Goal: Task Accomplishment & Management: Complete application form

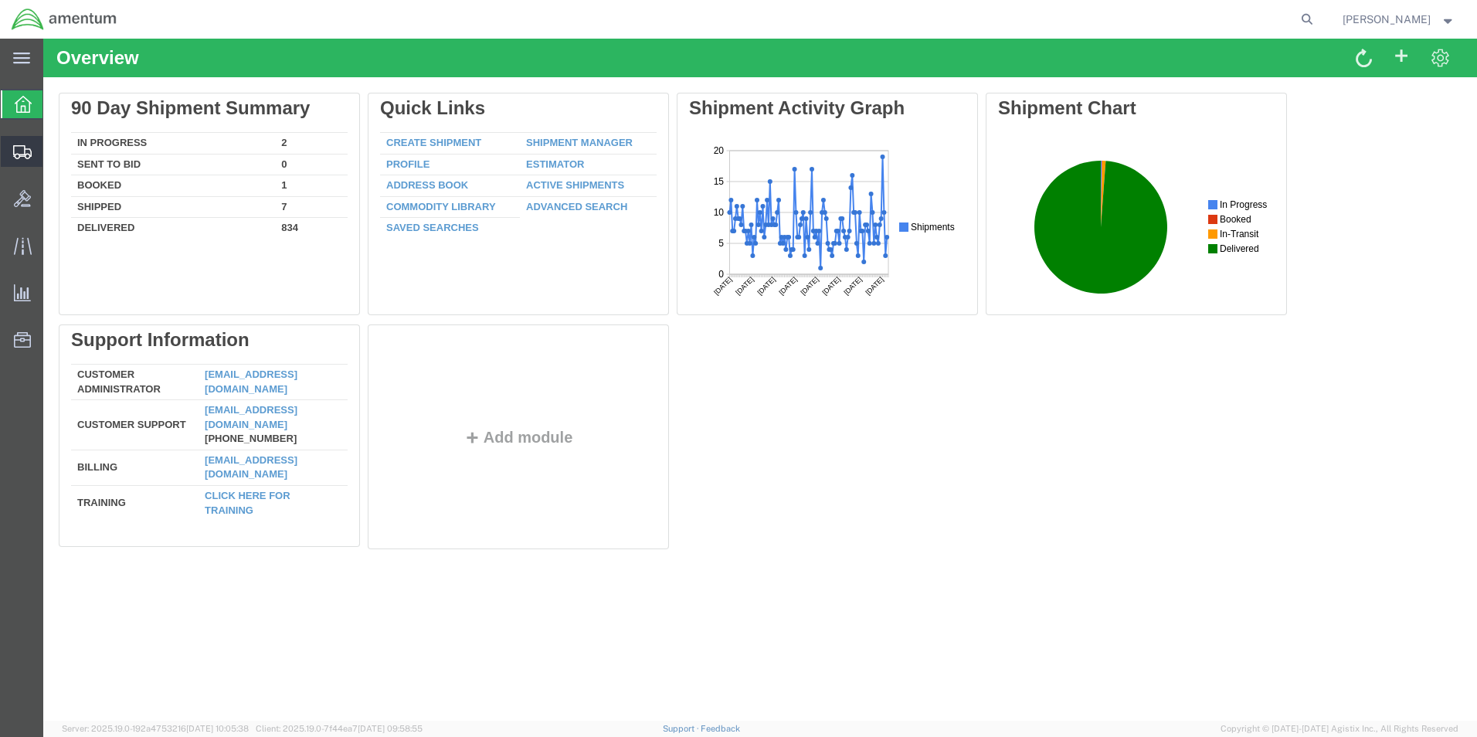
click at [0, 0] on span "Create Shipment" at bounding box center [0, 0] width 0 height 0
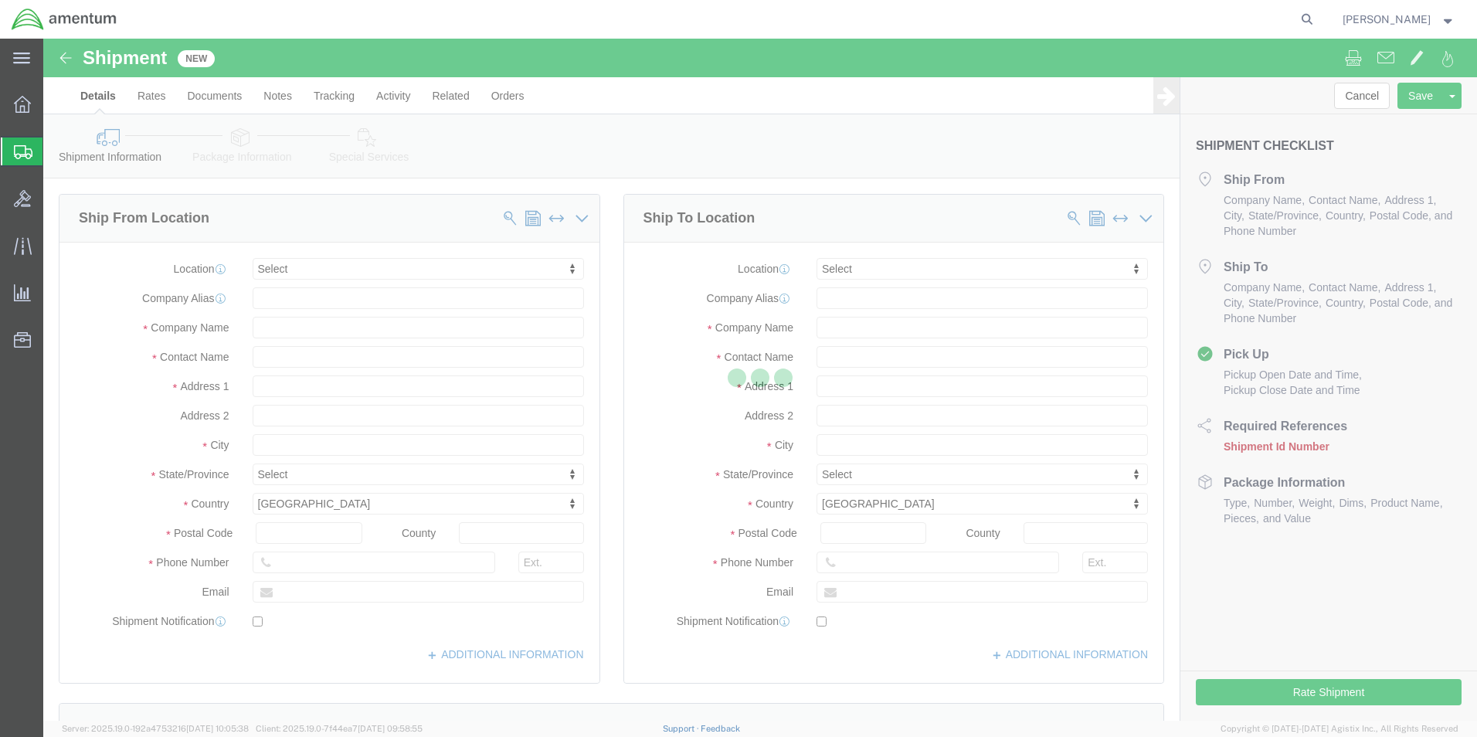
select select
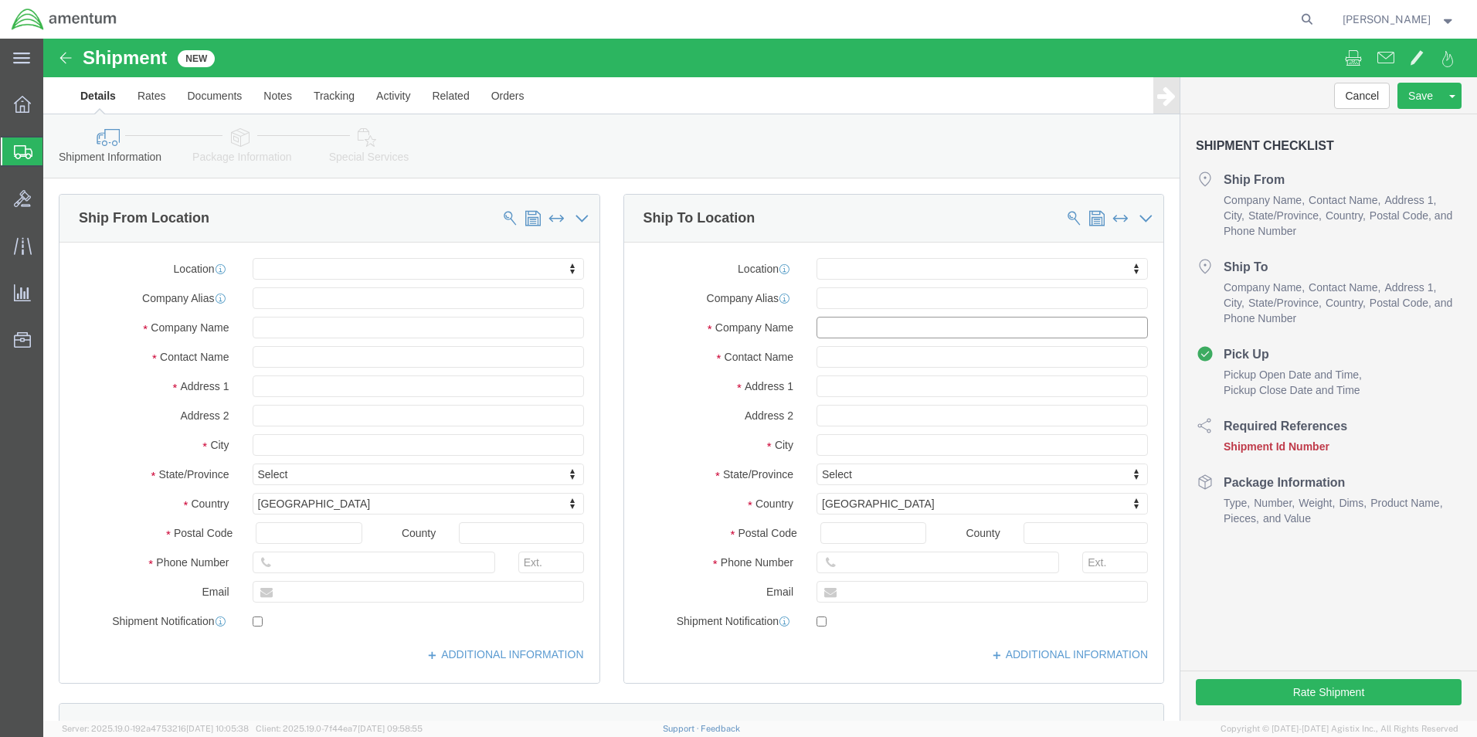
click input "text"
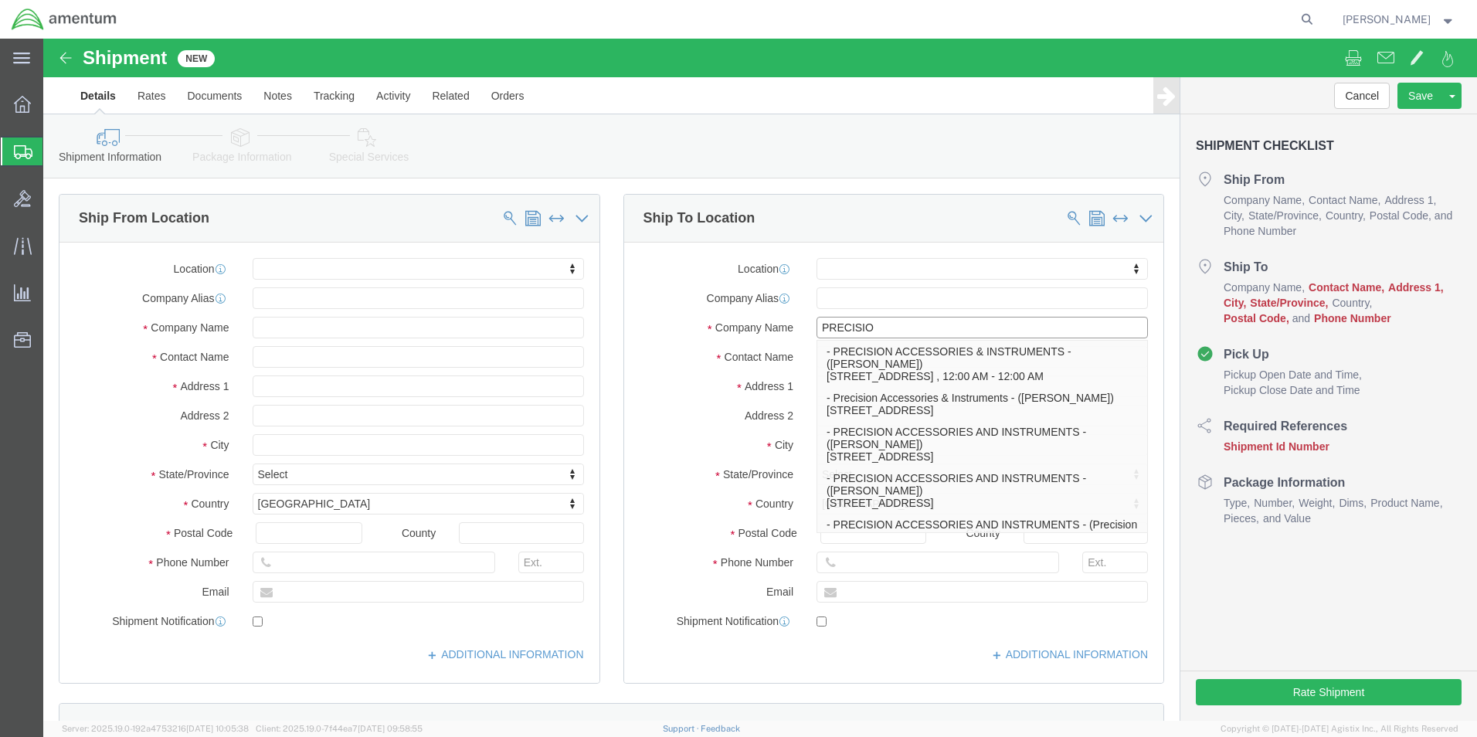
type input "PRECISION"
click p "- PRECISION ACCESSORIES & INSTRUMENTS - ([PERSON_NAME]) [STREET_ADDRESS] , 12:0…"
select select
type input "[STREET_ADDRESS]"
type input "30349"
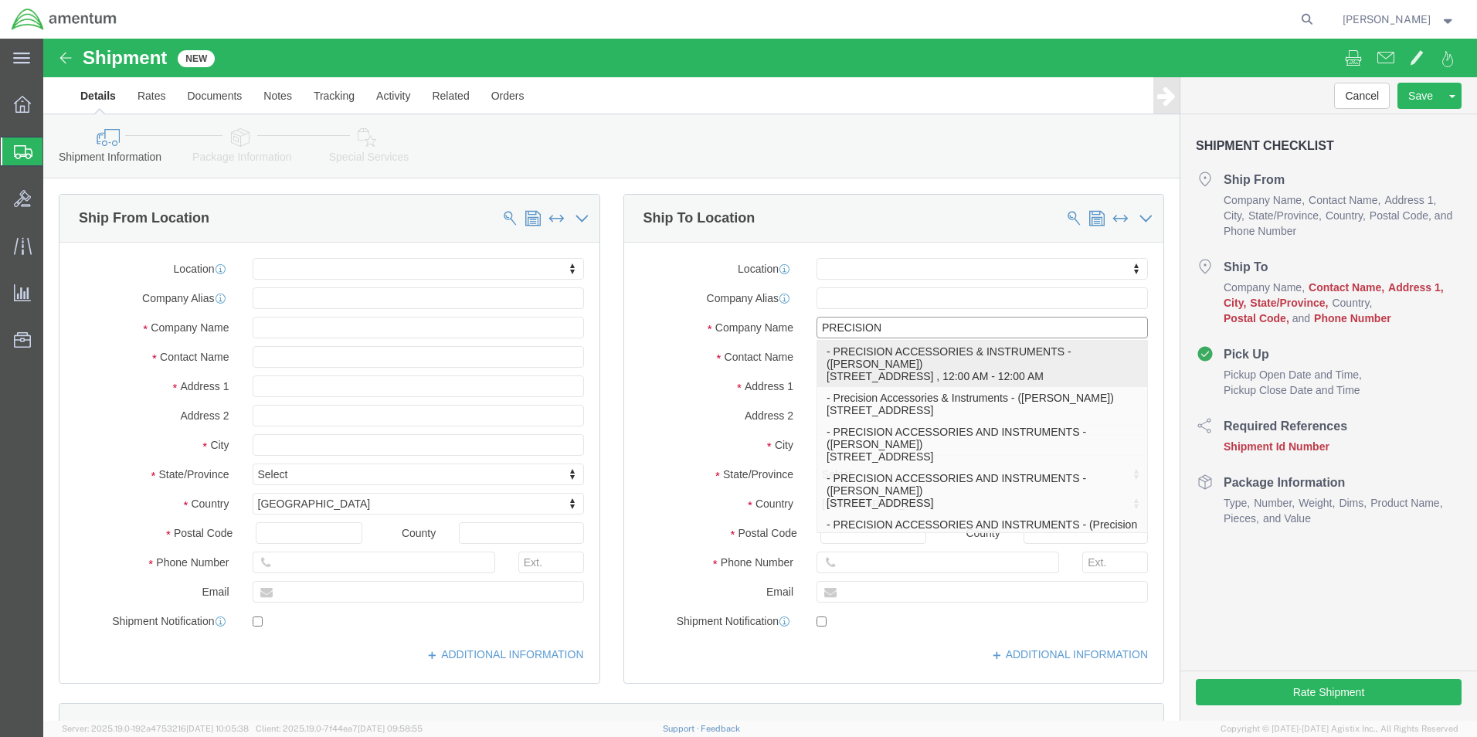
type input "[PHONE_NUMBER]"
type input "PRECISION ACCESSORIES & INSTRUMENTS"
type input "[PERSON_NAME]"
type input "[GEOGRAPHIC_DATA]"
select select "GA"
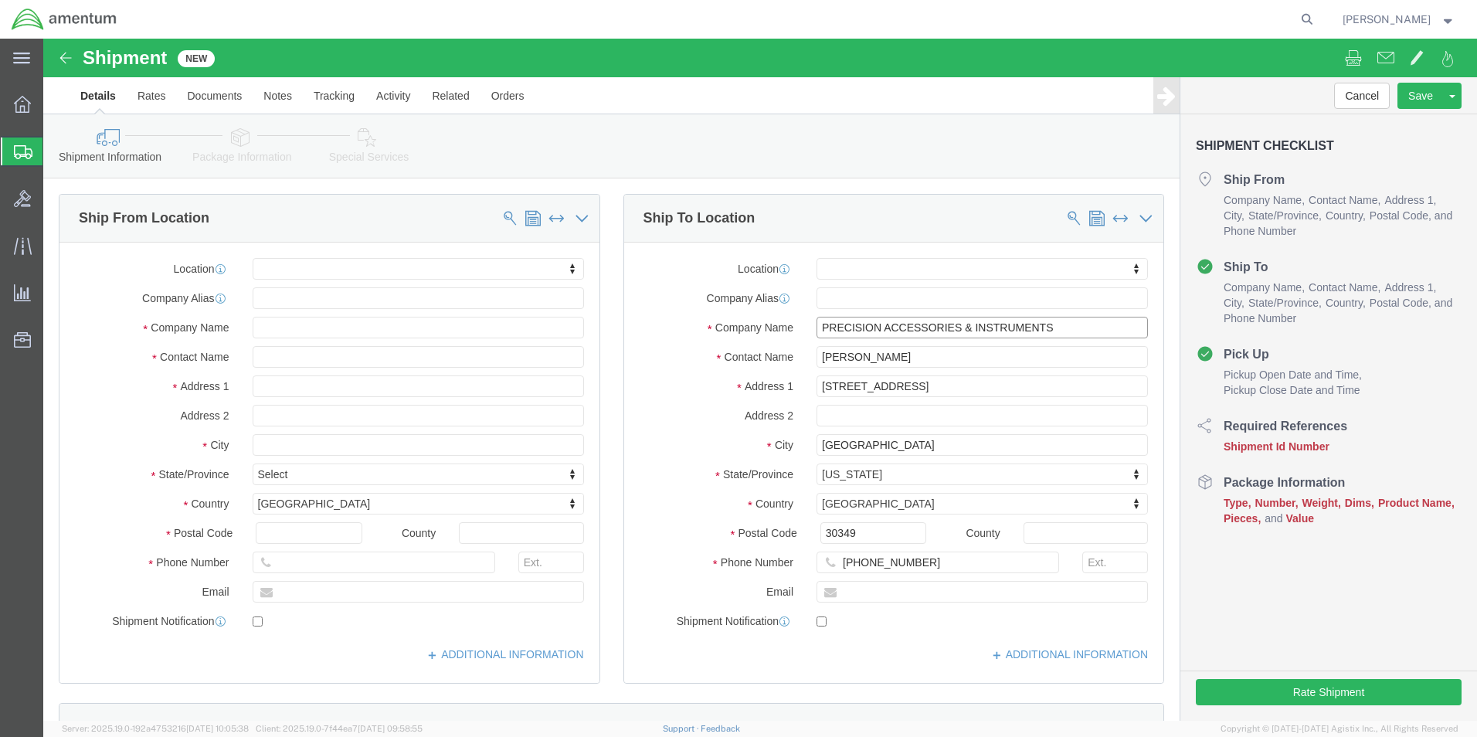
type input "PRECISION ACCESSORIES & INSTRUMENTS"
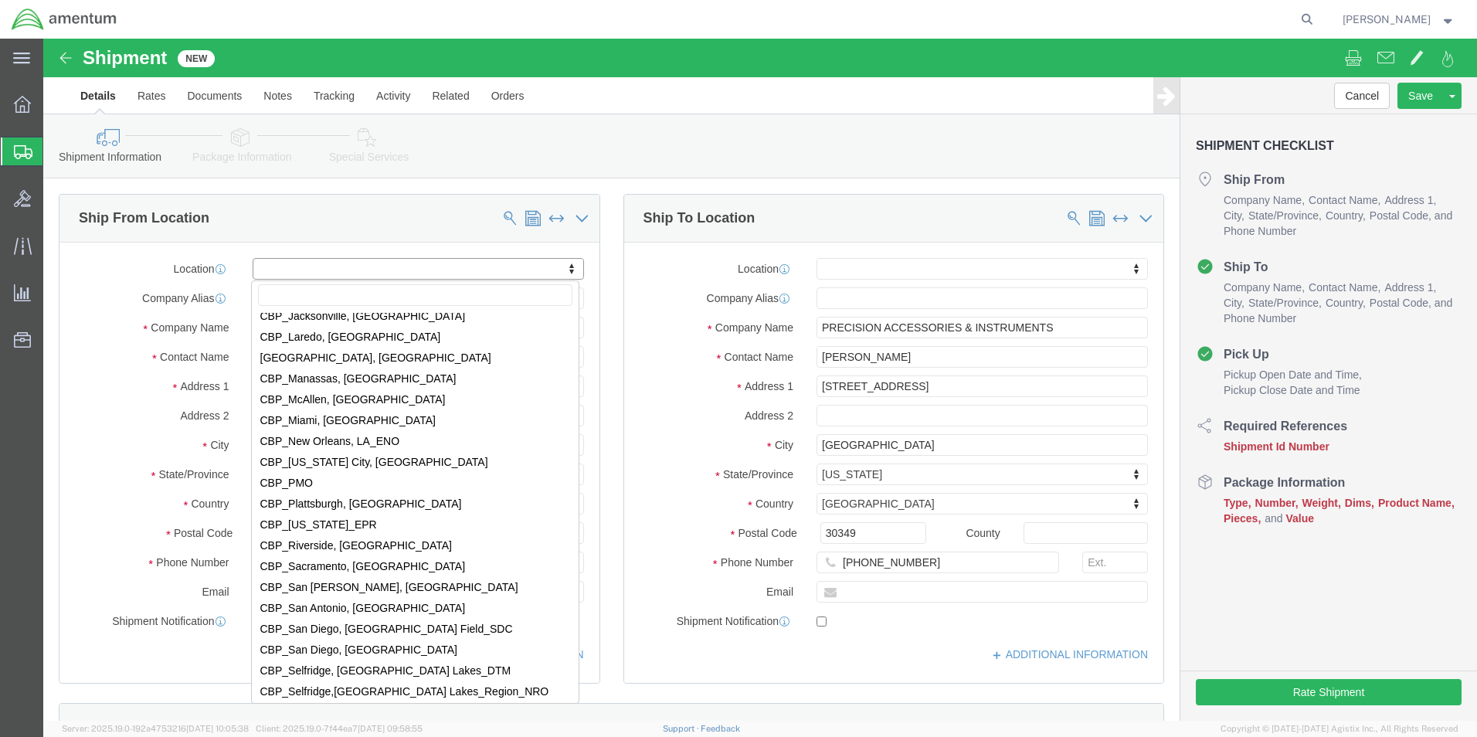
scroll to position [3245, 0]
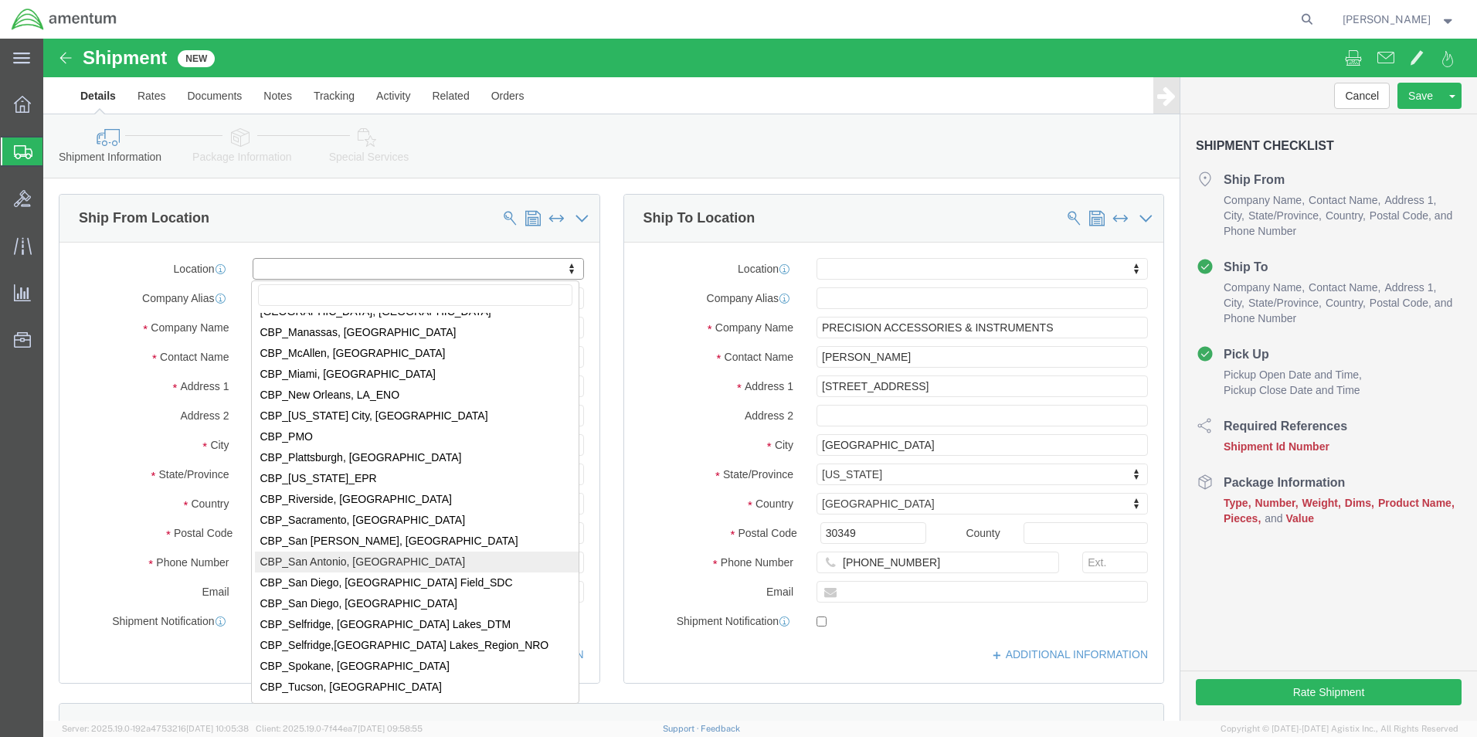
select select "49945"
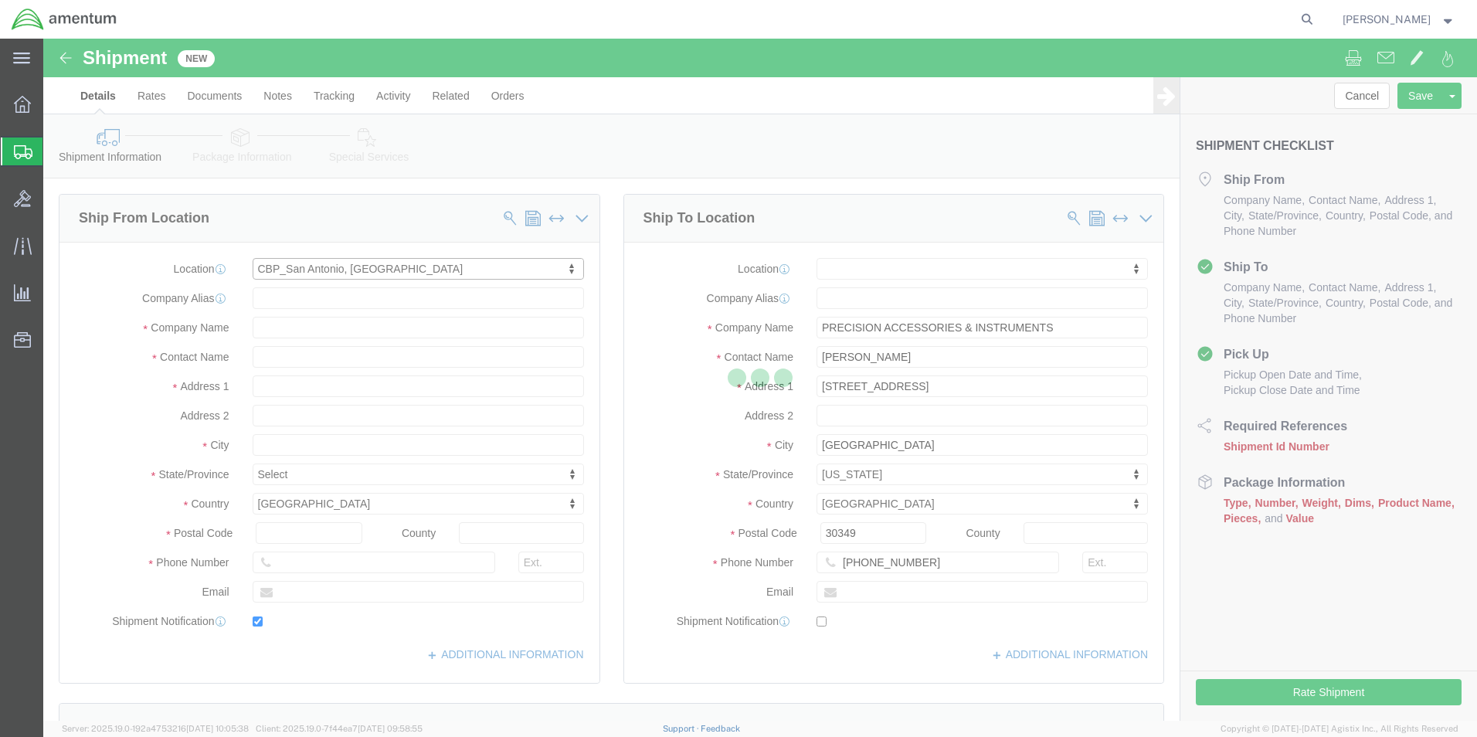
type input "[STREET_ADDRESS][PERSON_NAME]"
type input "Bldg. #2"
type input "78216"
type input "[PHONE_NUMBER]"
type input "[PERSON_NAME][EMAIL_ADDRESS][PERSON_NAME][DOMAIN_NAME]"
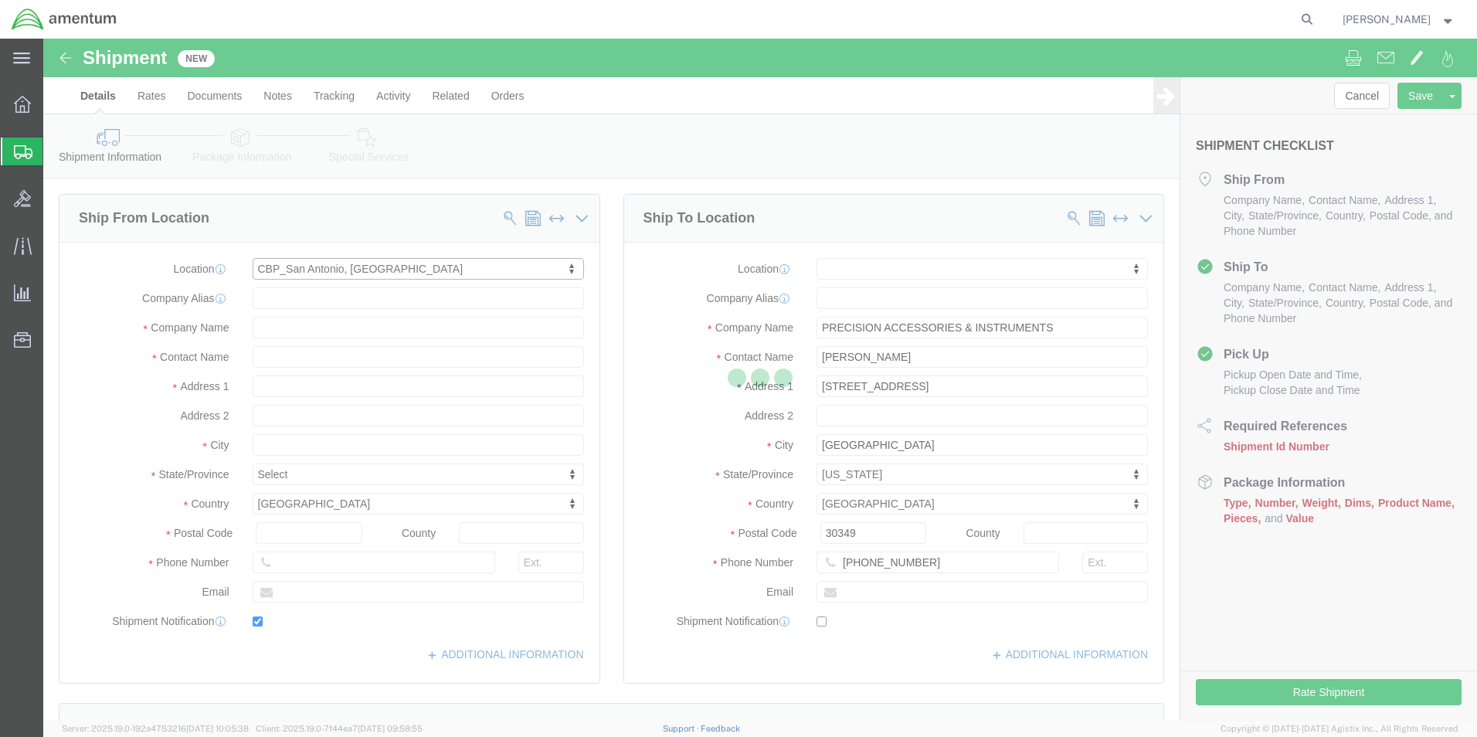
checkbox input "true"
type input "Amentum Services, Inc"
type input "[PERSON_NAME]"
type input "San Antonio"
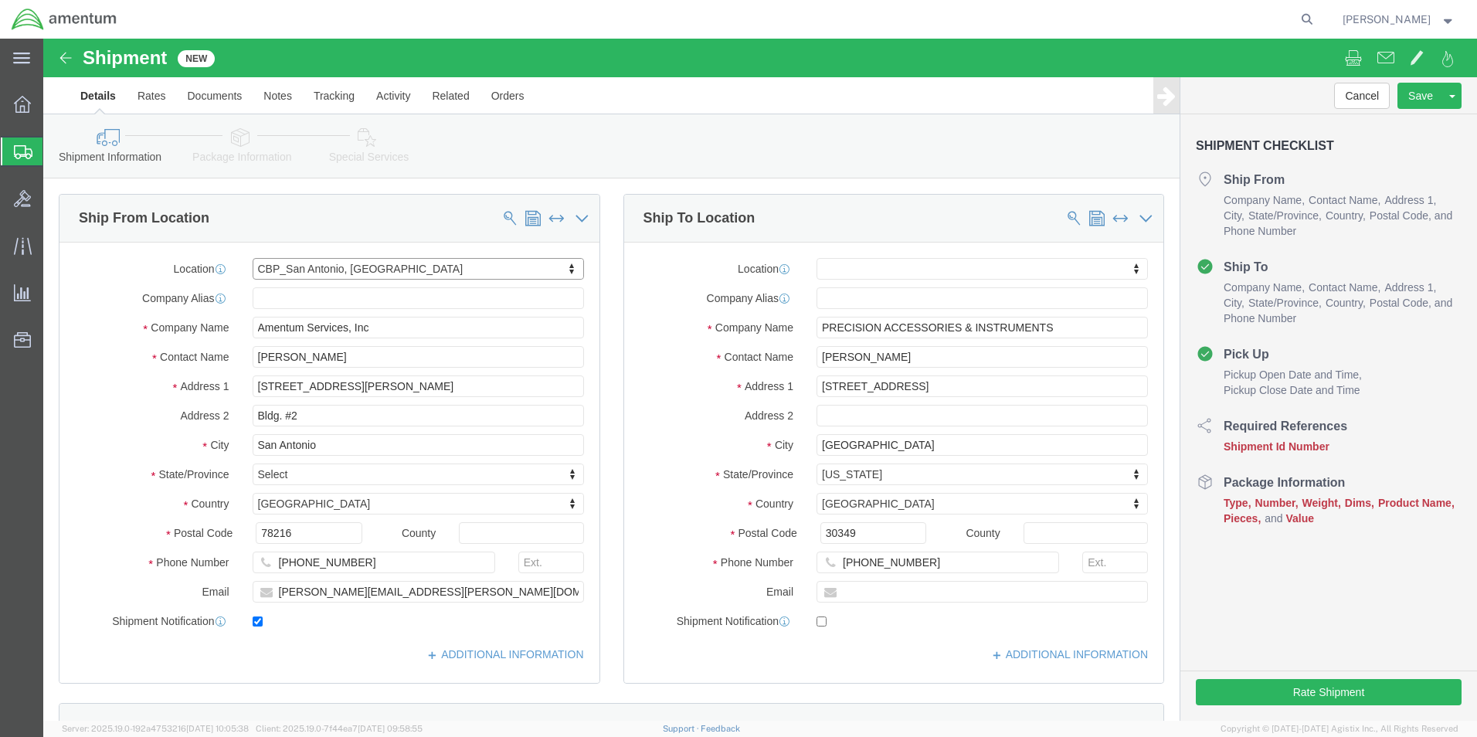
select select "[GEOGRAPHIC_DATA]"
click input "[PERSON_NAME]"
drag, startPoint x: 306, startPoint y: 324, endPoint x: 144, endPoint y: 314, distance: 161.7
click div "Contact Name [PERSON_NAME]"
type input "D"
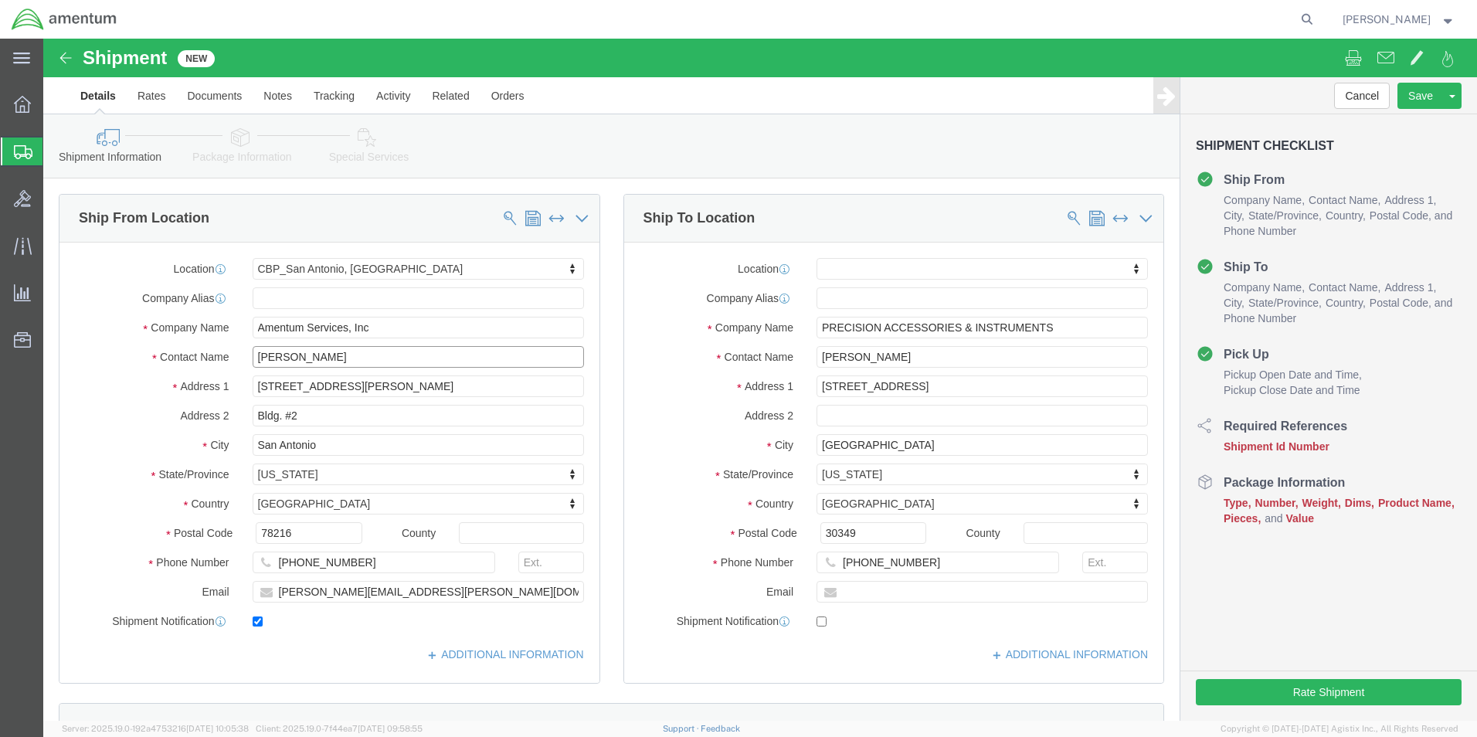
type input "[PERSON_NAME]"
click div "Ship From Location Location [GEOGRAPHIC_DATA], [GEOGRAPHIC_DATA] My Profile Loc…"
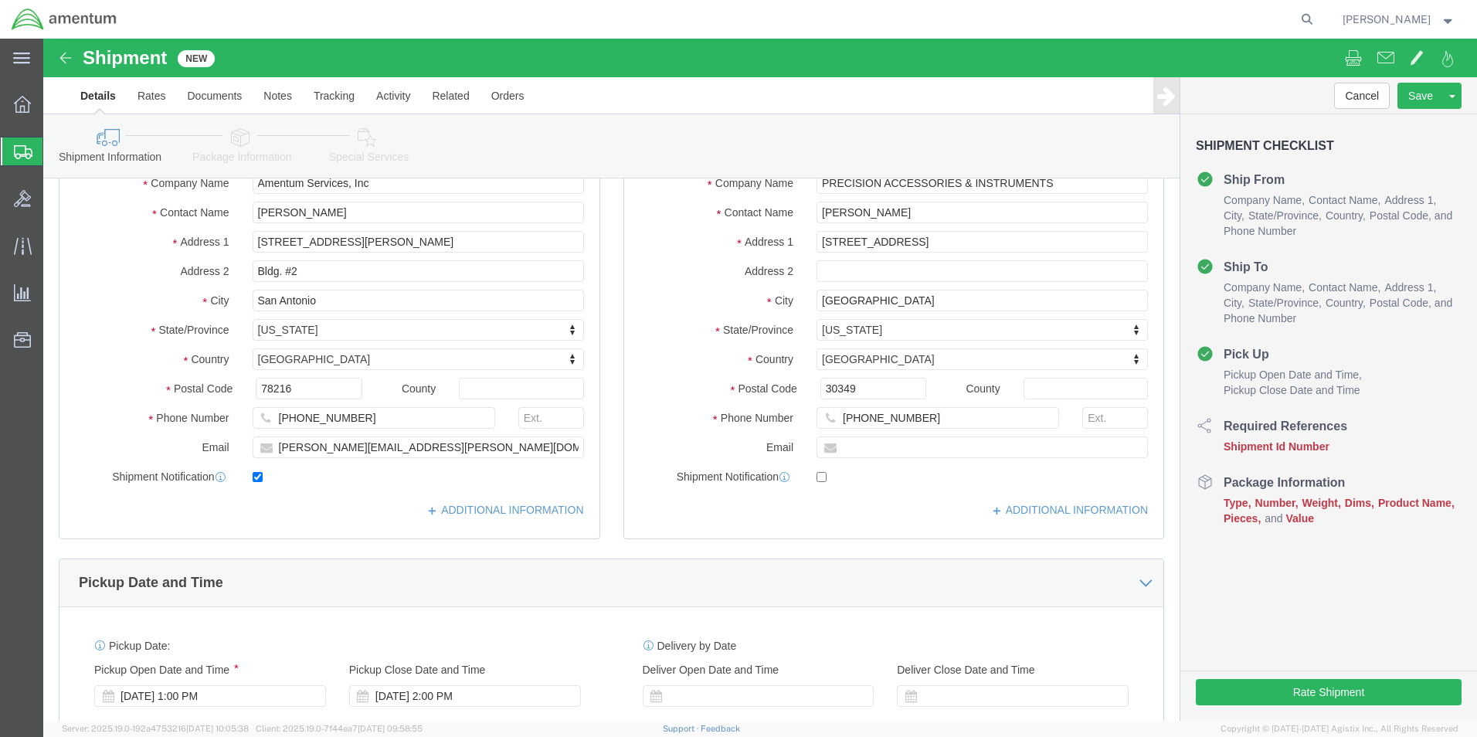
scroll to position [155, 0]
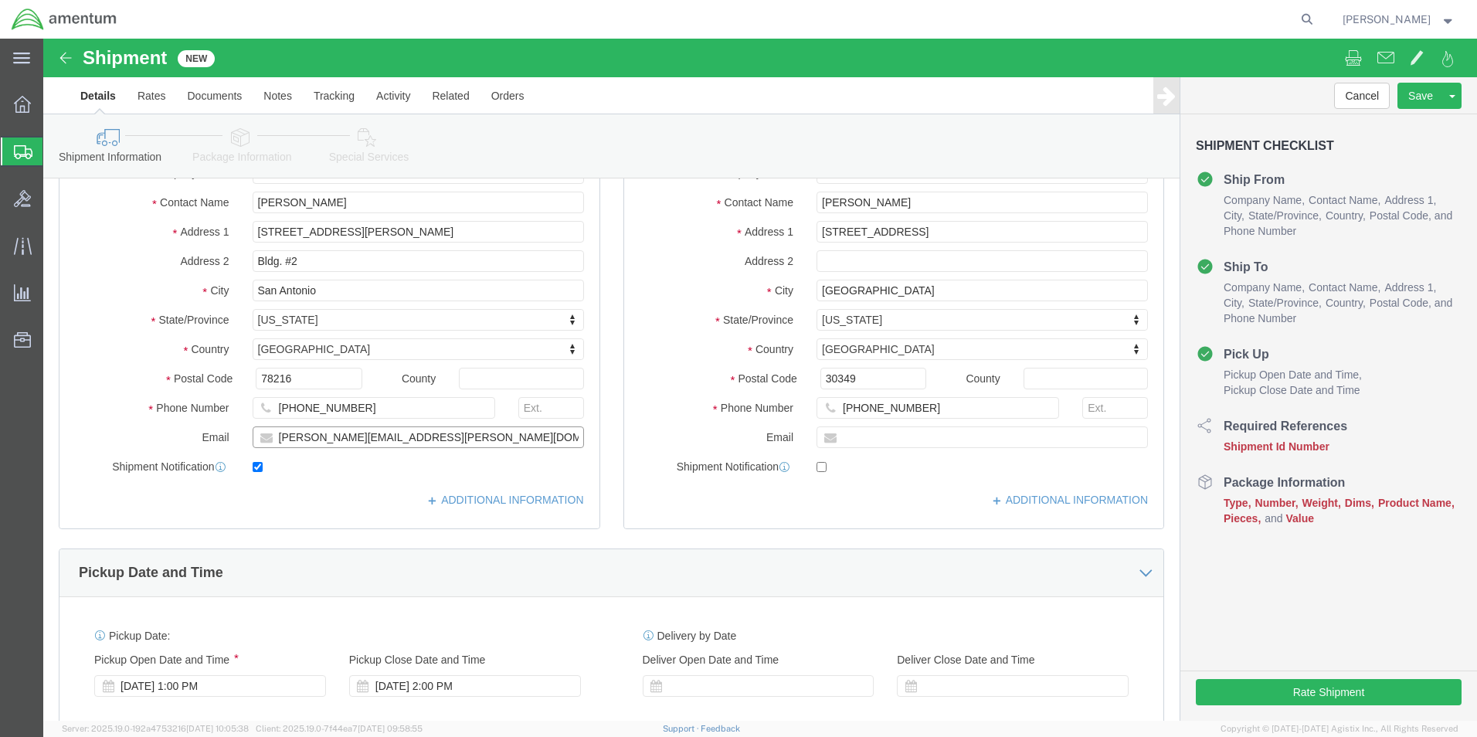
click input "[PERSON_NAME][EMAIL_ADDRESS][PERSON_NAME][DOMAIN_NAME]"
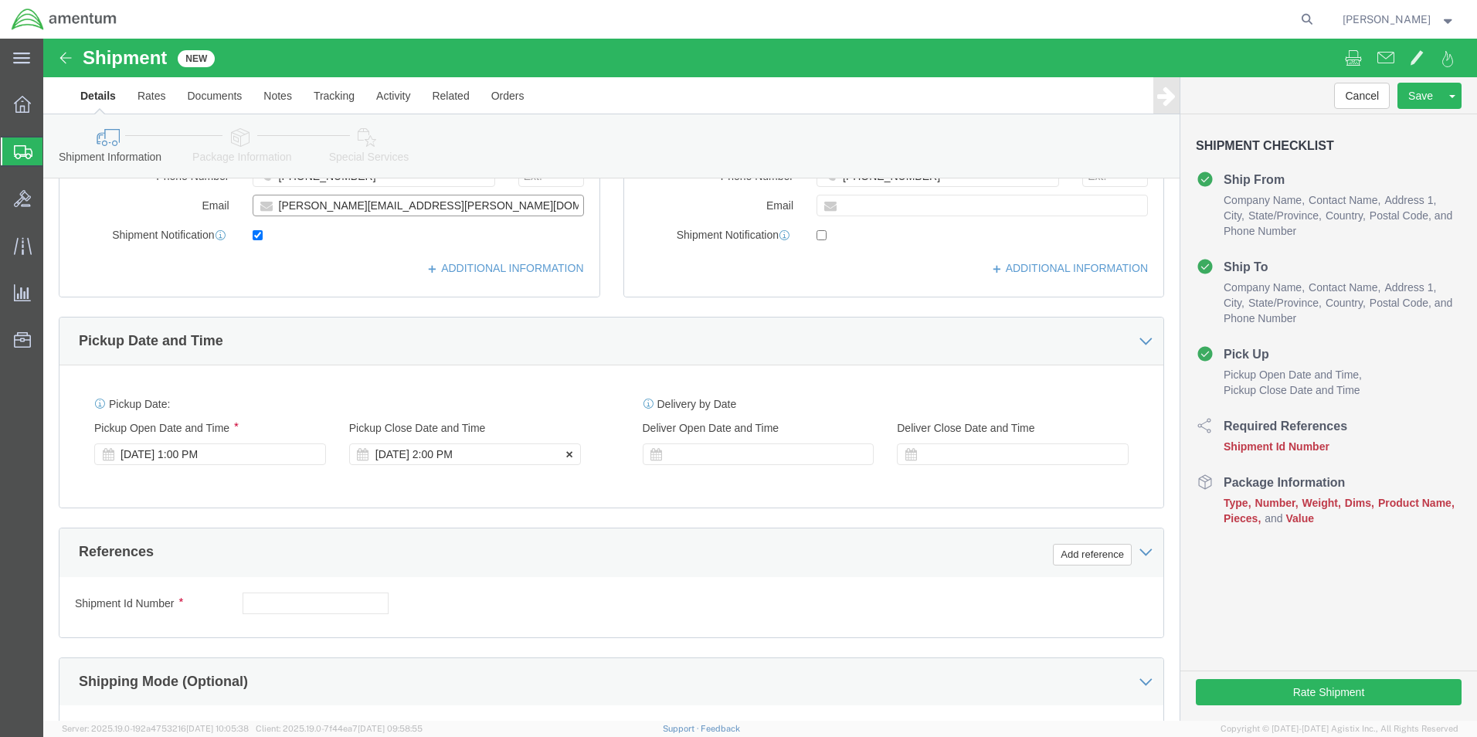
type input "[PERSON_NAME][EMAIL_ADDRESS][PERSON_NAME][DOMAIN_NAME]"
click div "[DATE] 2:00 PM"
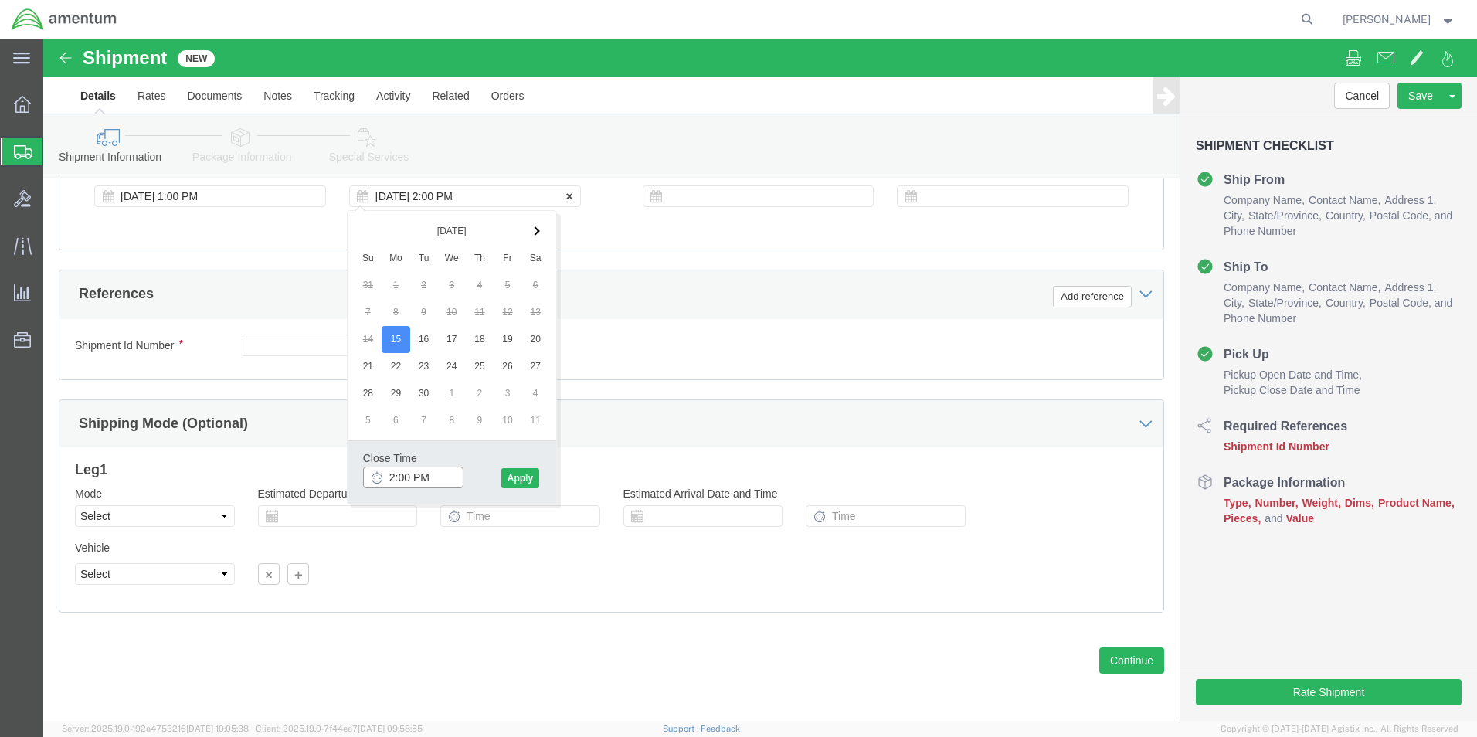
type input "3:00 PM"
click button "Apply"
click input "text"
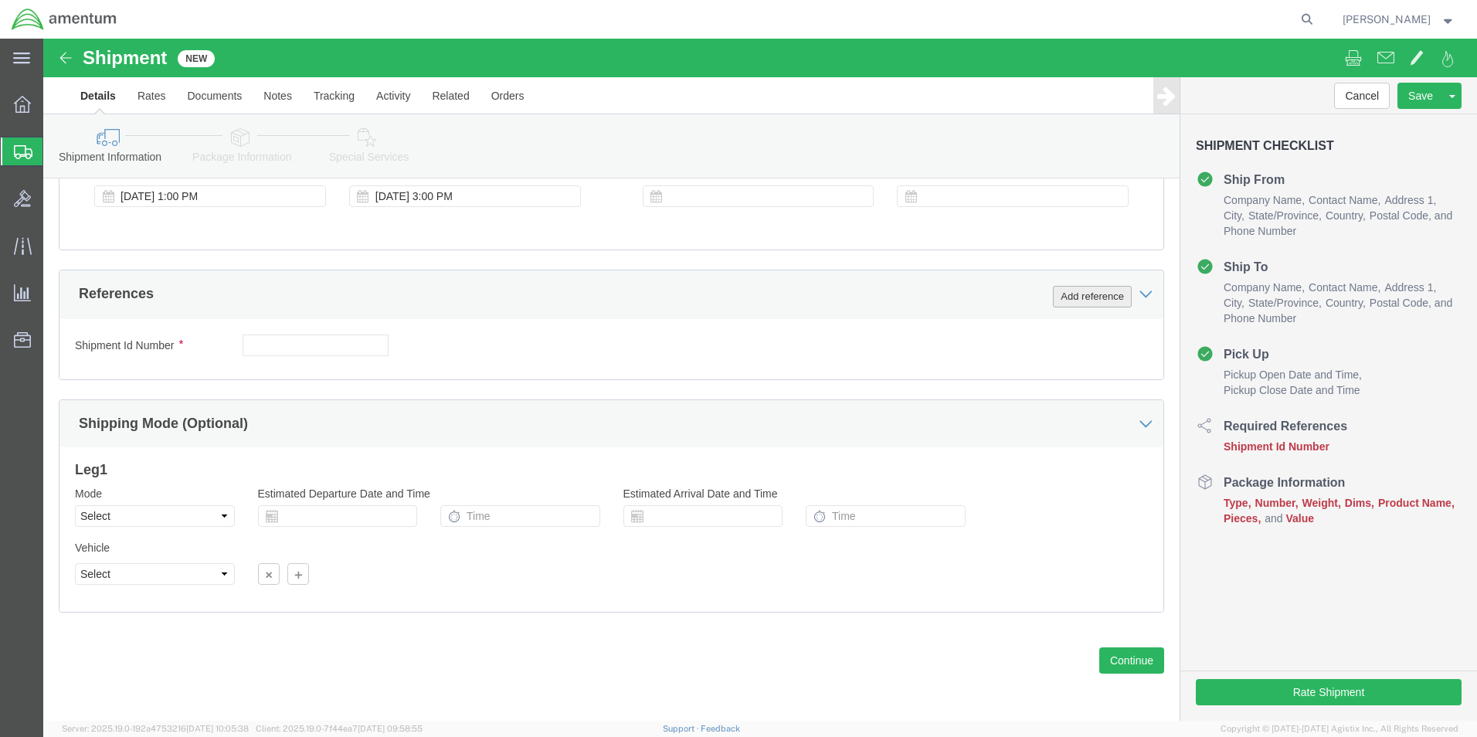
click button "Add reference"
click select "Select Account Type Activity ID Airline Appointment Number ASN Batch Request # …"
select select "CUSTREF"
click select "Select Account Type Activity ID Airline Appointment Number ASN Batch Request # …"
click input "text"
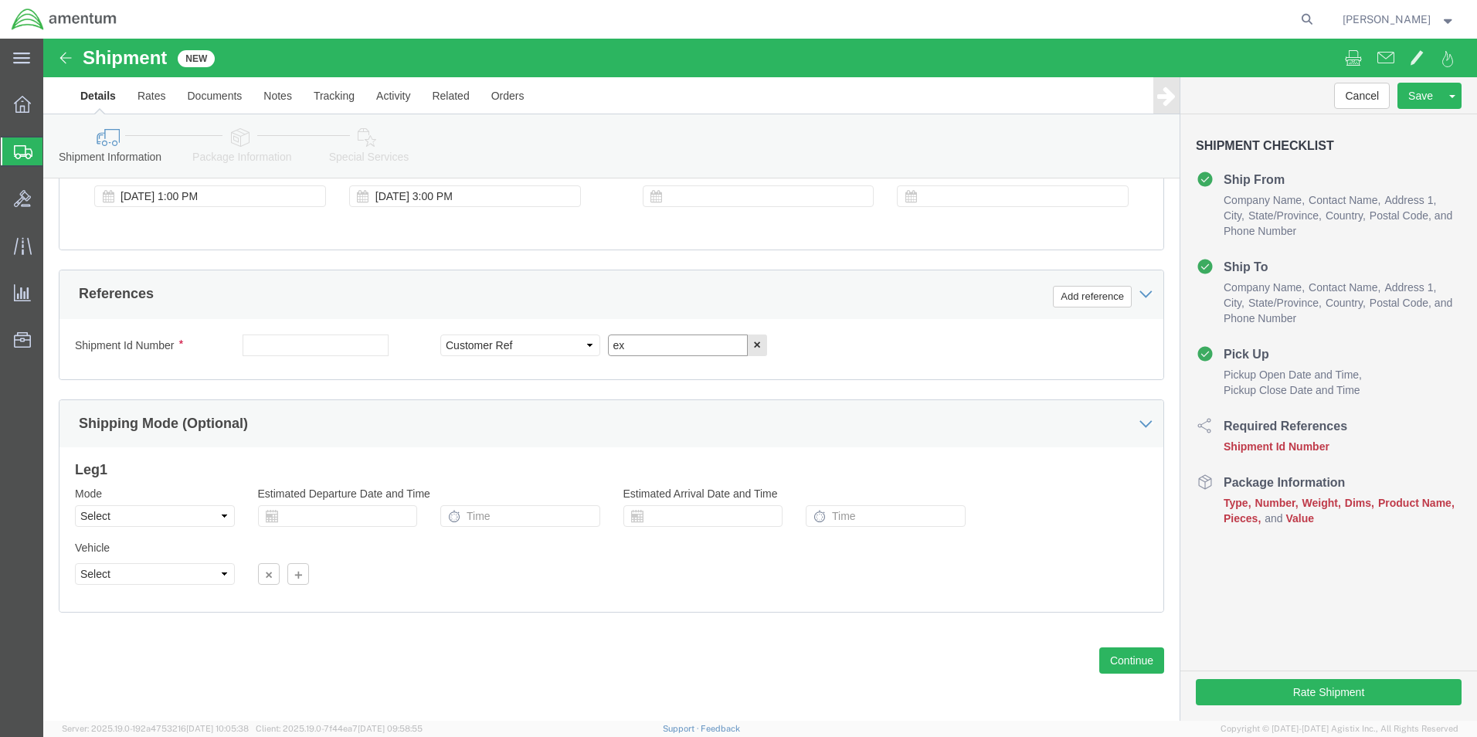
type input "e"
type input "CORE EXCHANGE"
click div "References Add reference"
click button "Add reference"
click select "Select Account Type Activity ID Airline Appointment Number ASN Batch Request # …"
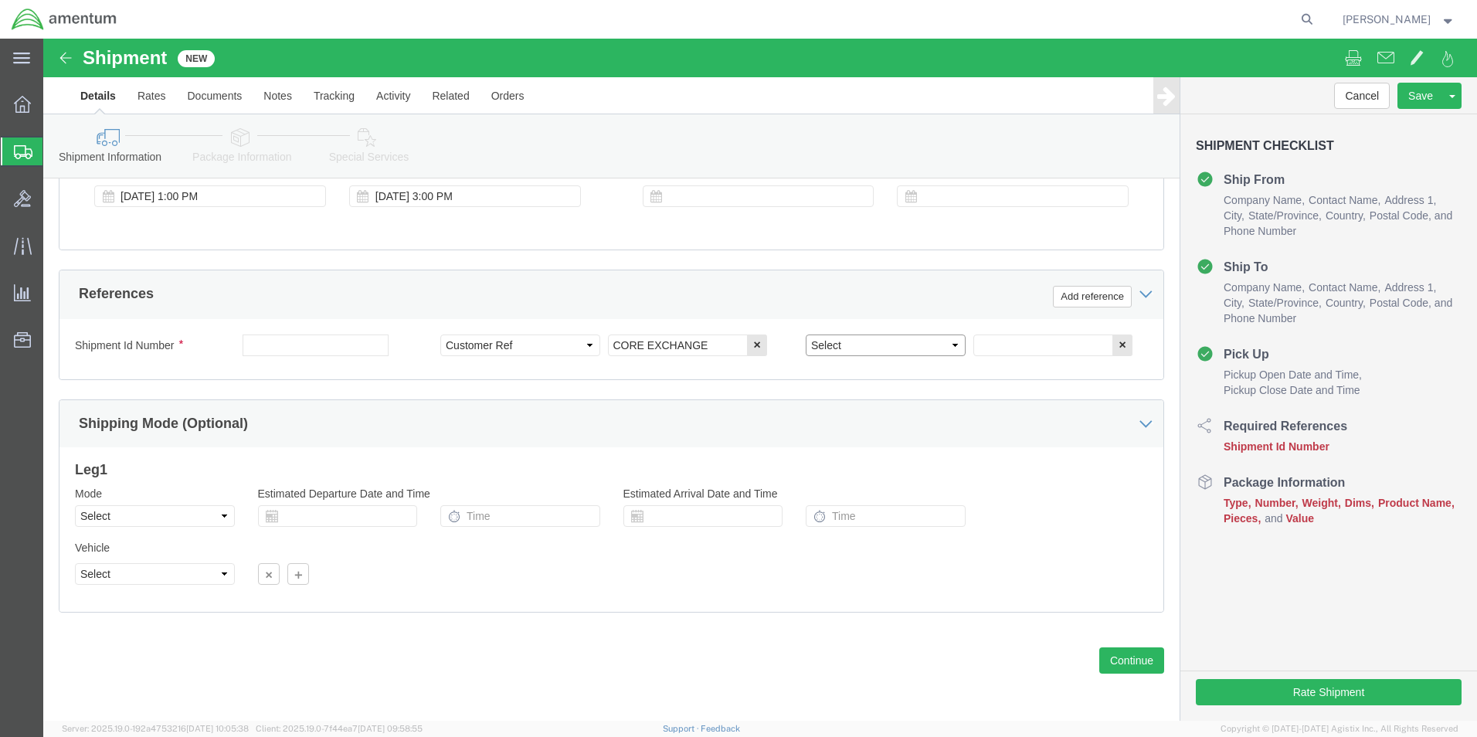
select select "DEPT"
click select "Select Account Type Activity ID Airline Appointment Number ASN Batch Request # …"
click input "text"
type input "CBP"
click input "text"
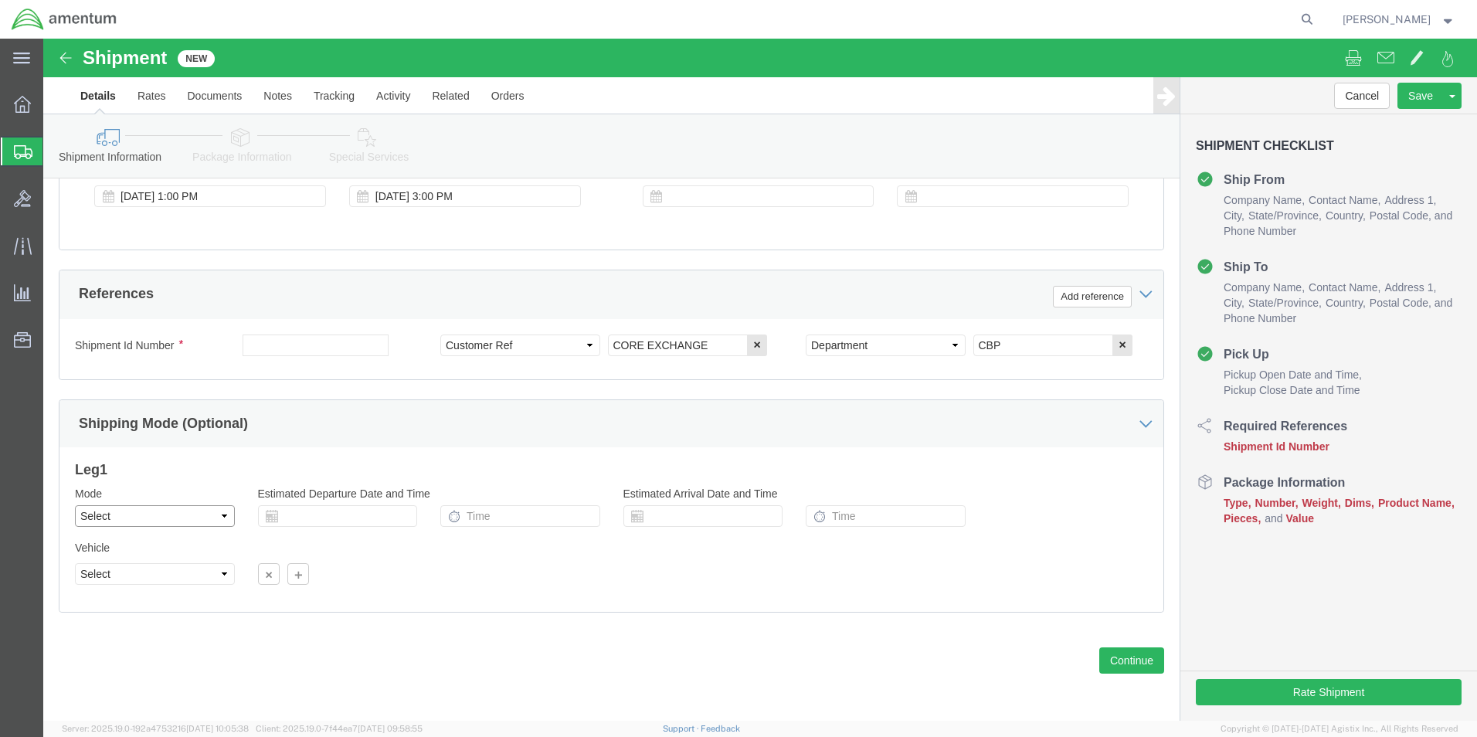
click select "Select Air Less than Truckload Multi-Leg Ocean Freight Rail Small Parcel Truckl…"
select select "SMAL"
click select "Select Air Less than Truckload Multi-Leg Ocean Freight Rail Small Parcel Truckl…"
click div "[DATE] 3:00 PM"
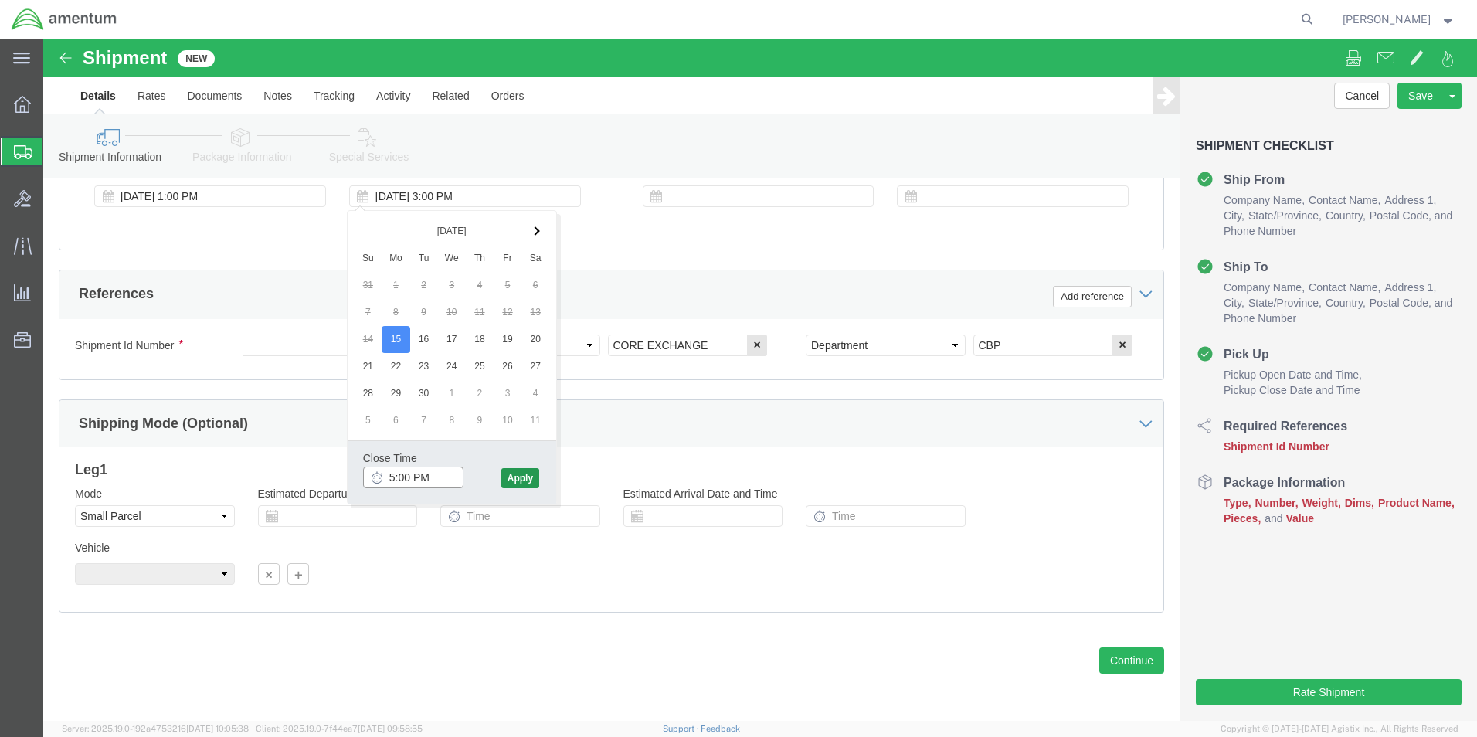
type input "5:00 PM"
click button "Apply"
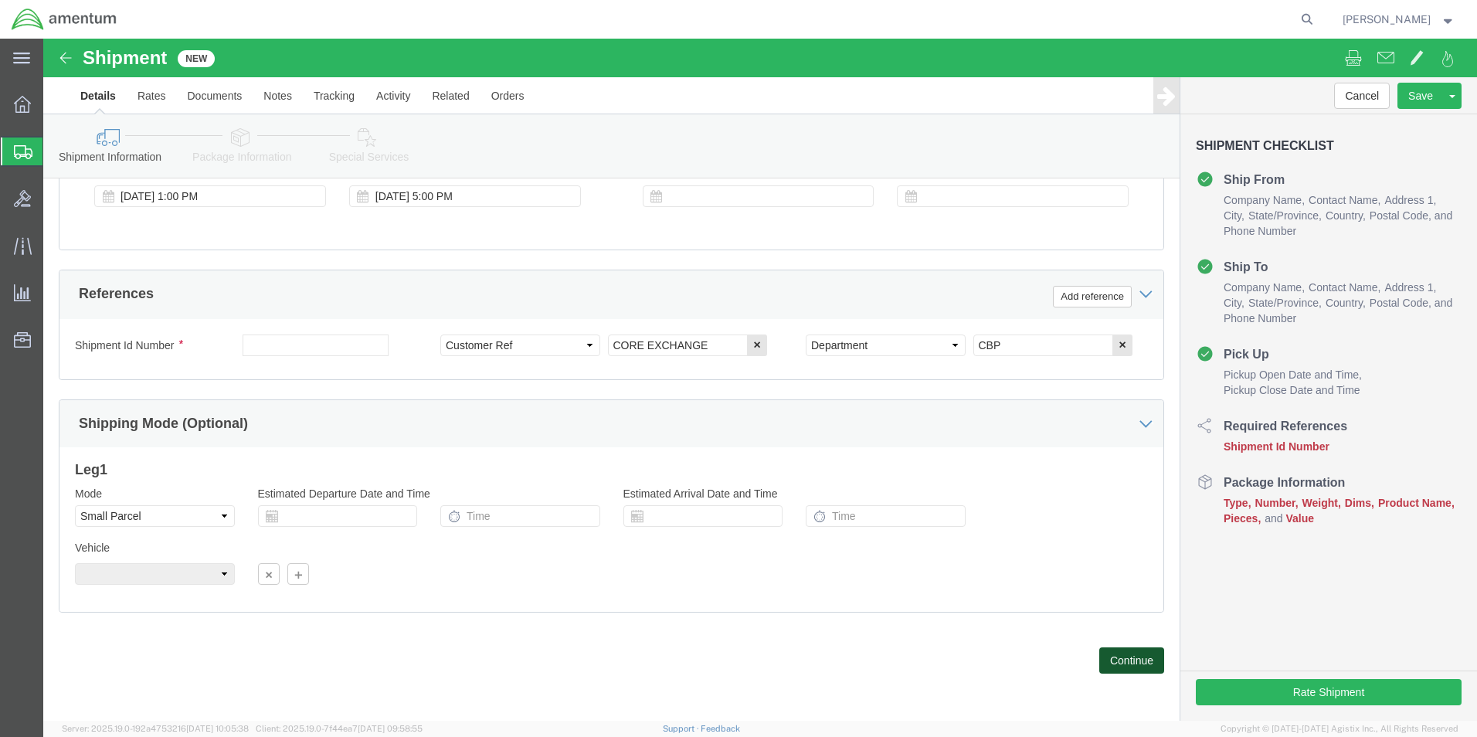
click button "Continue"
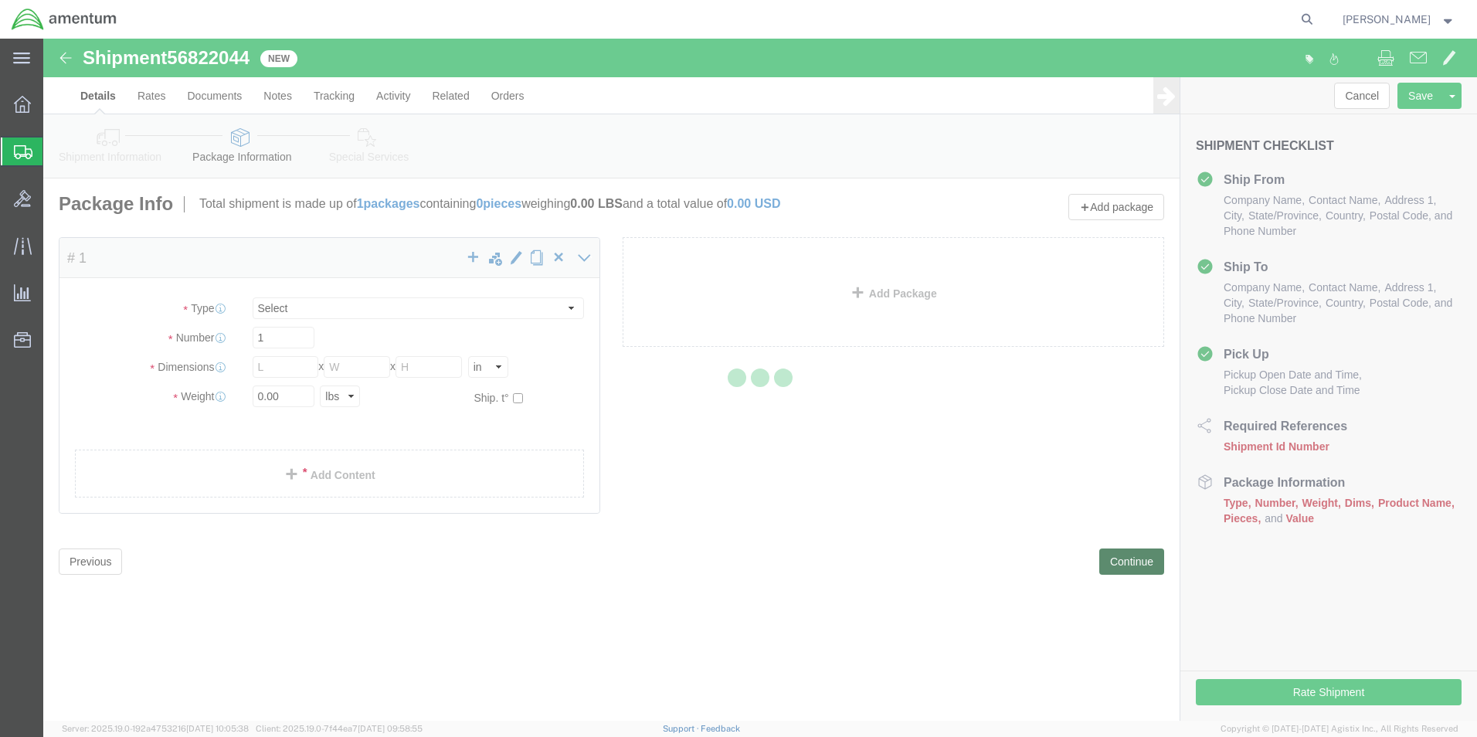
select select "YRPK"
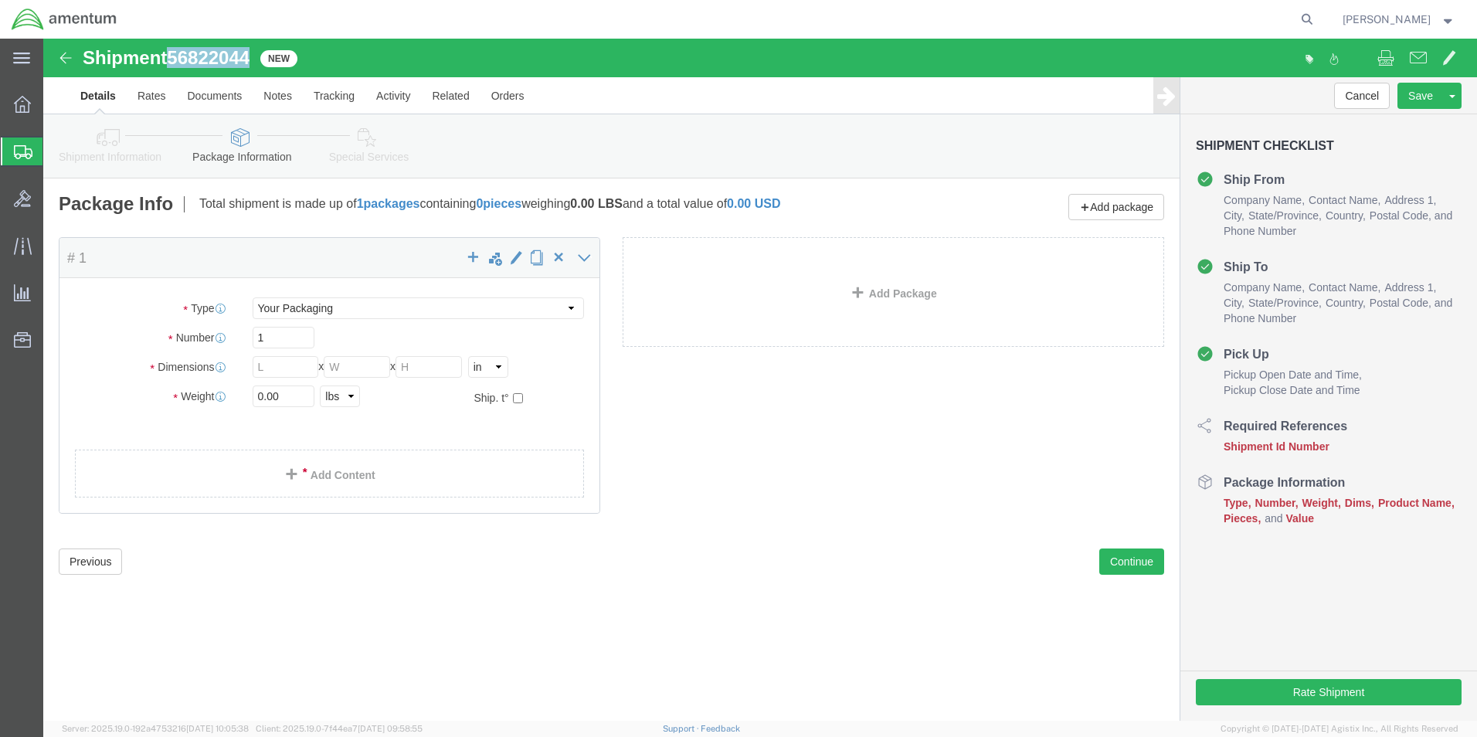
drag, startPoint x: 209, startPoint y: 22, endPoint x: 127, endPoint y: 21, distance: 81.9
click h1 "Shipment 56822044"
copy span "56822044"
click button "Previous"
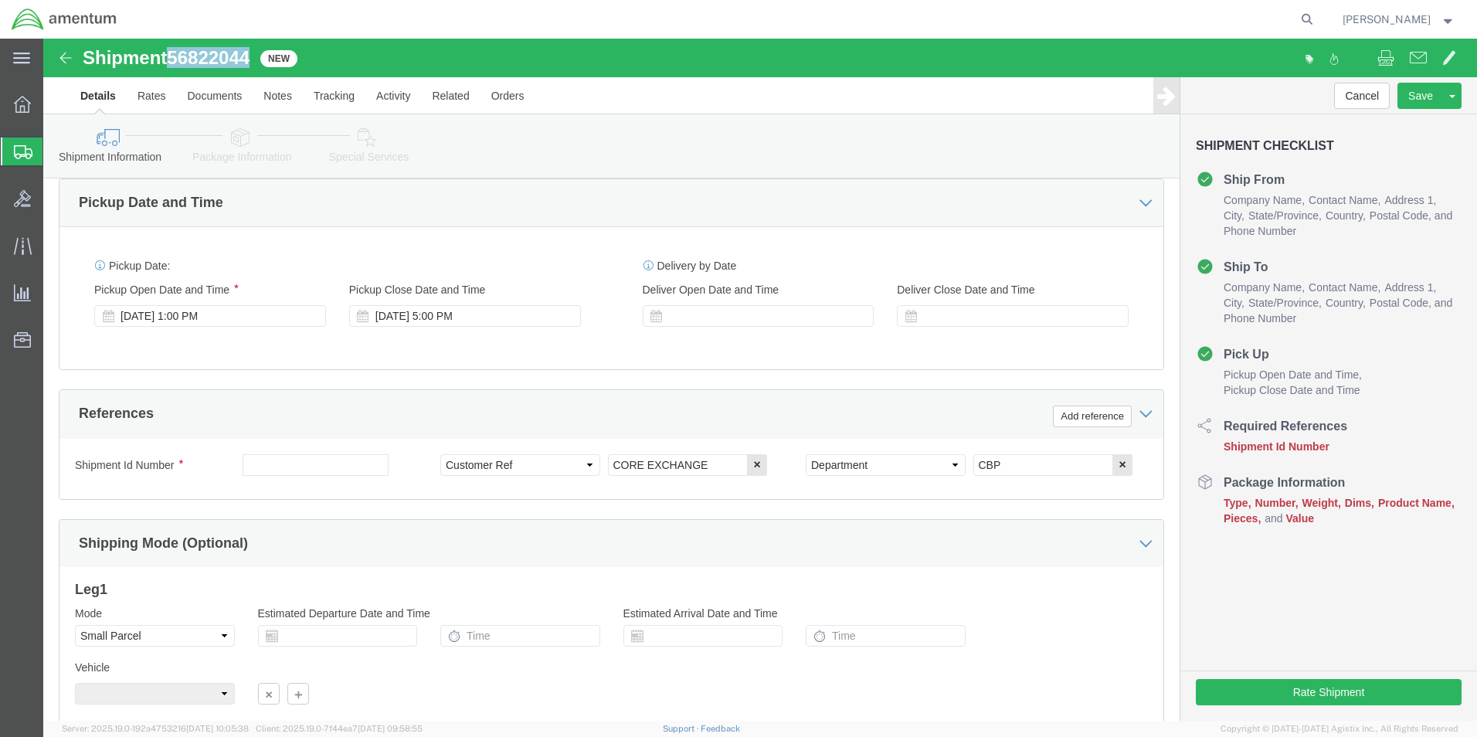
scroll to position [618, 0]
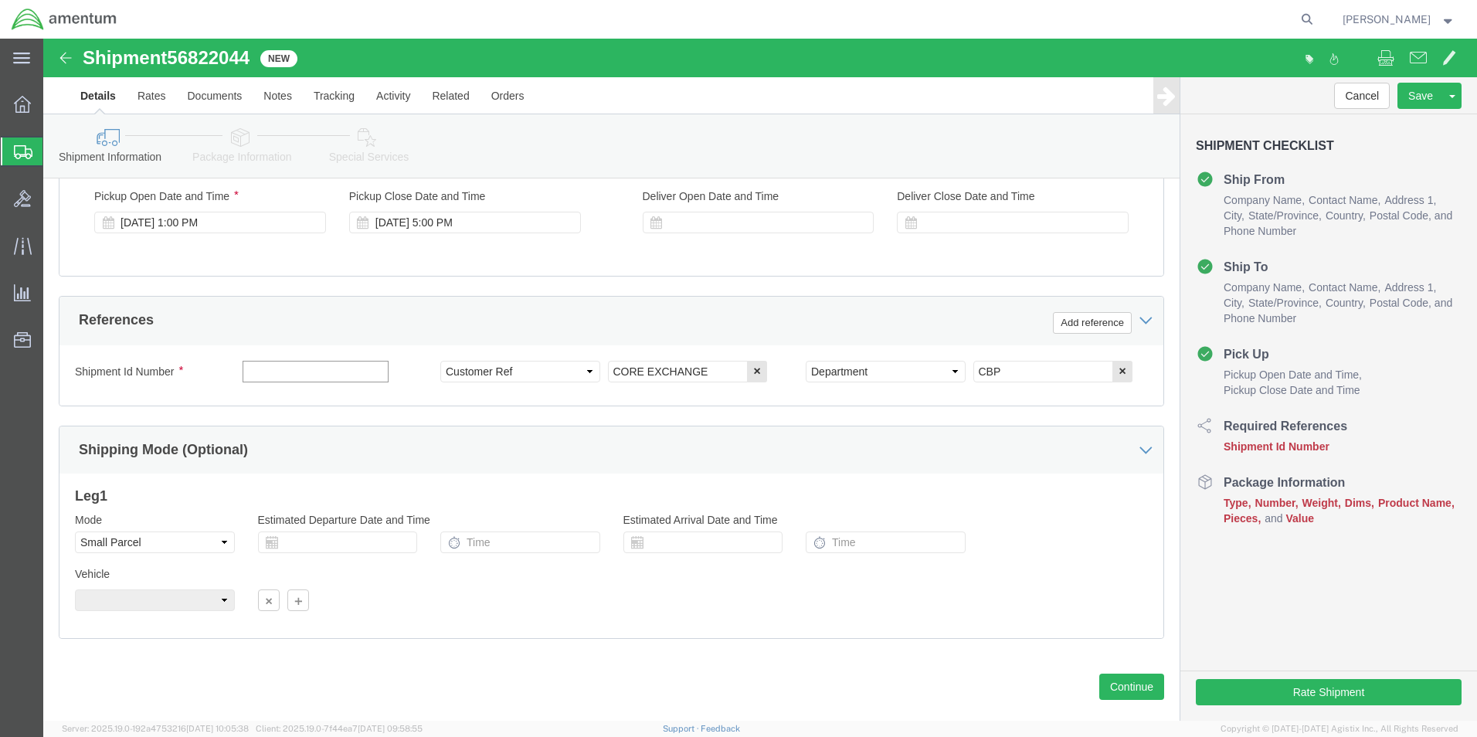
click input "text"
paste input "56822044"
type input "56822044"
click button "Continue"
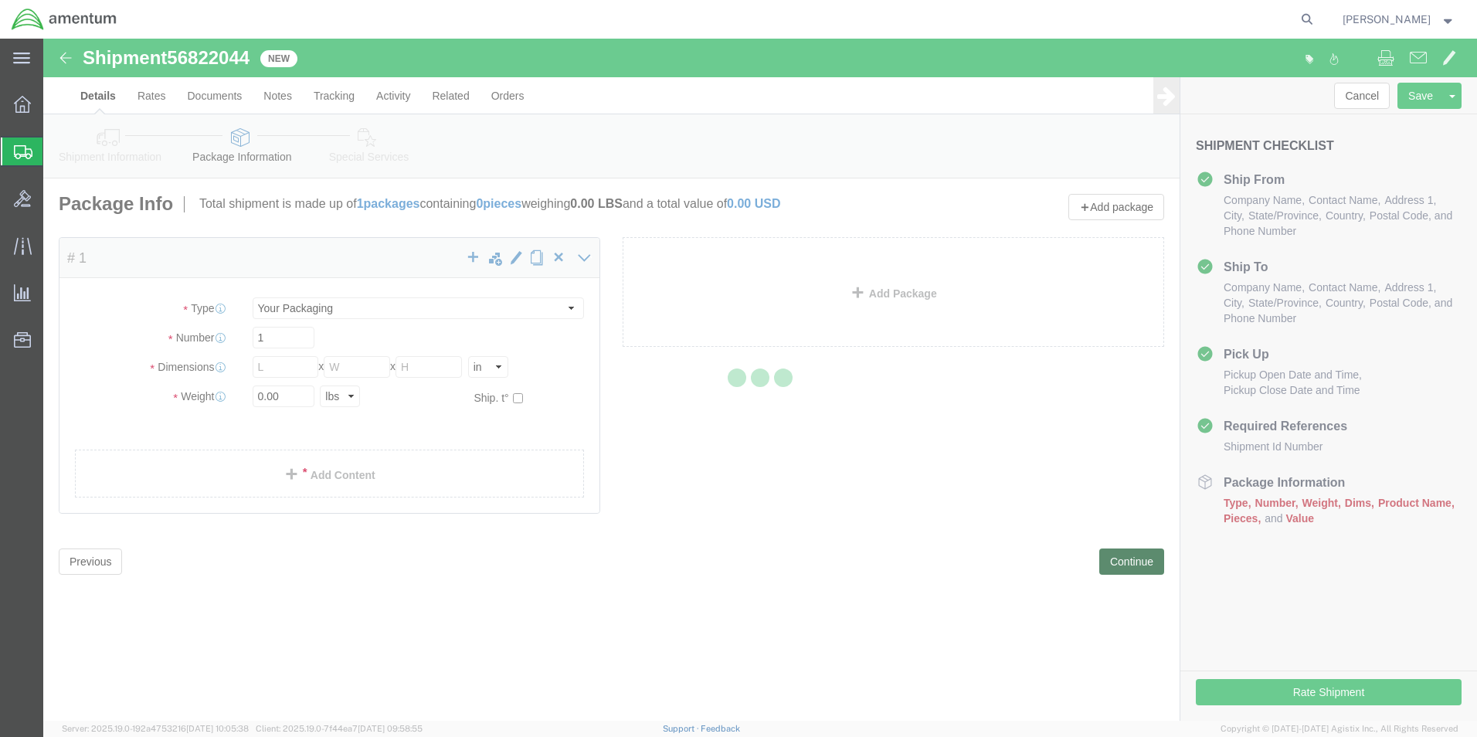
scroll to position [0, 0]
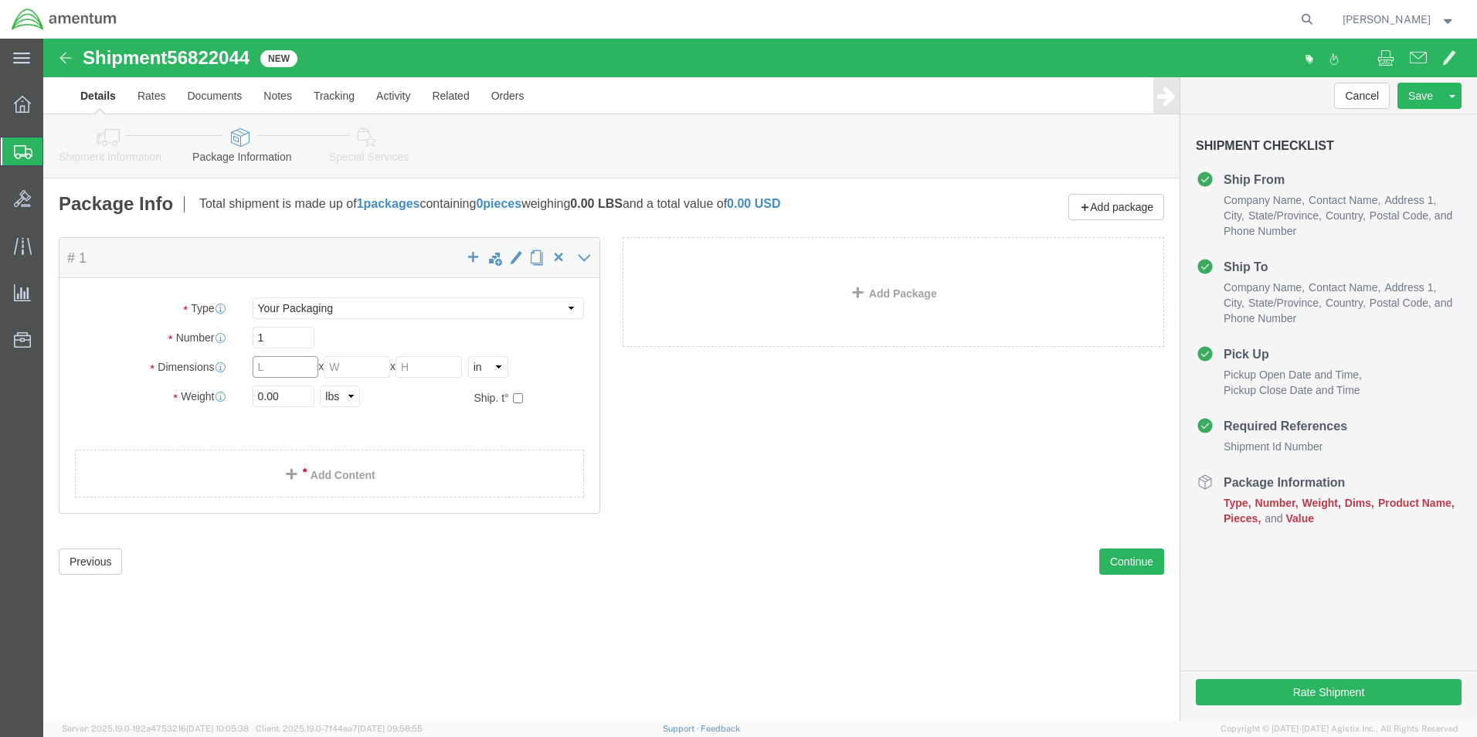
click input "text"
type input "24"
type input "12"
click input "0.00"
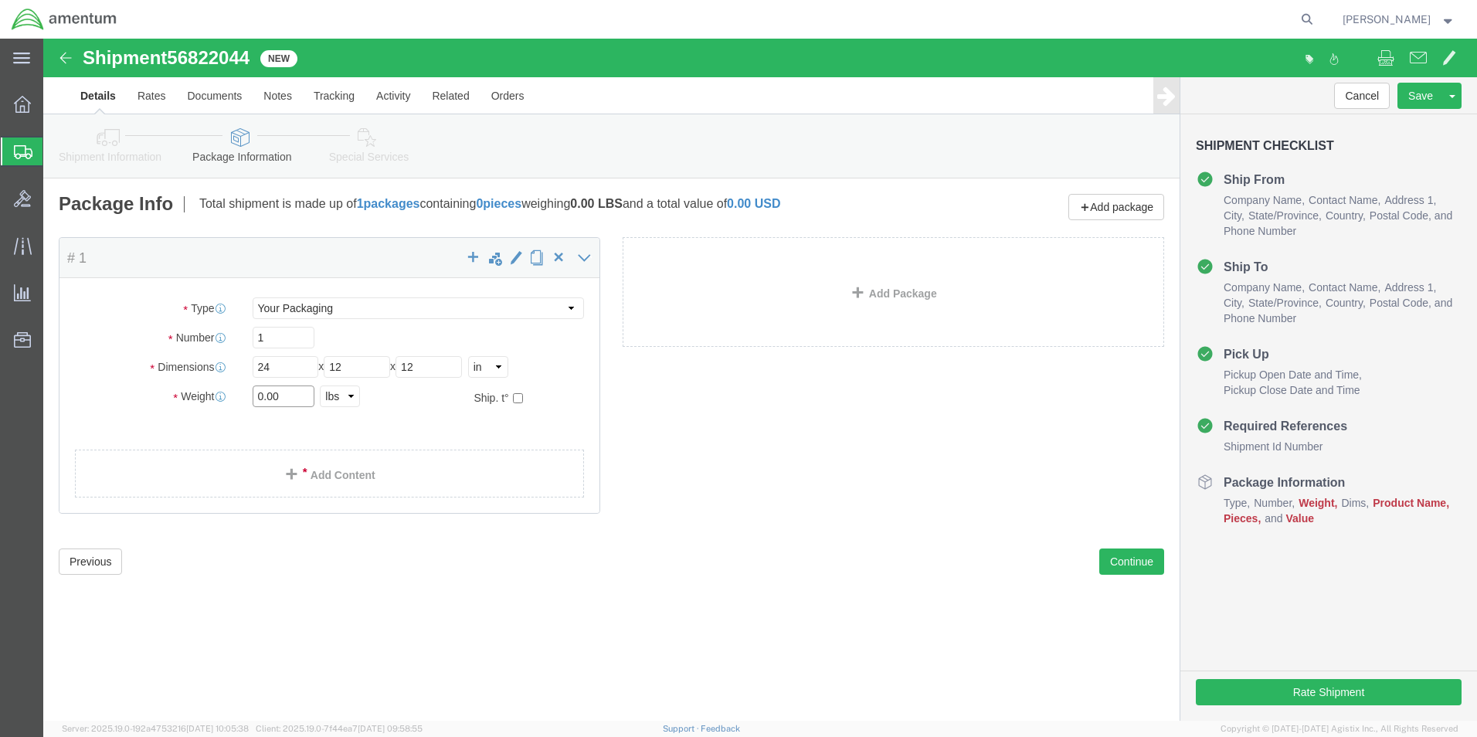
drag, startPoint x: 240, startPoint y: 365, endPoint x: 206, endPoint y: 359, distance: 34.4
click input "0.00"
type input "10"
click div "Package Content # 1 x Package Type Select Bale(s) Basket(s) Bolt(s) Bottle(s) B…"
click button "Continue"
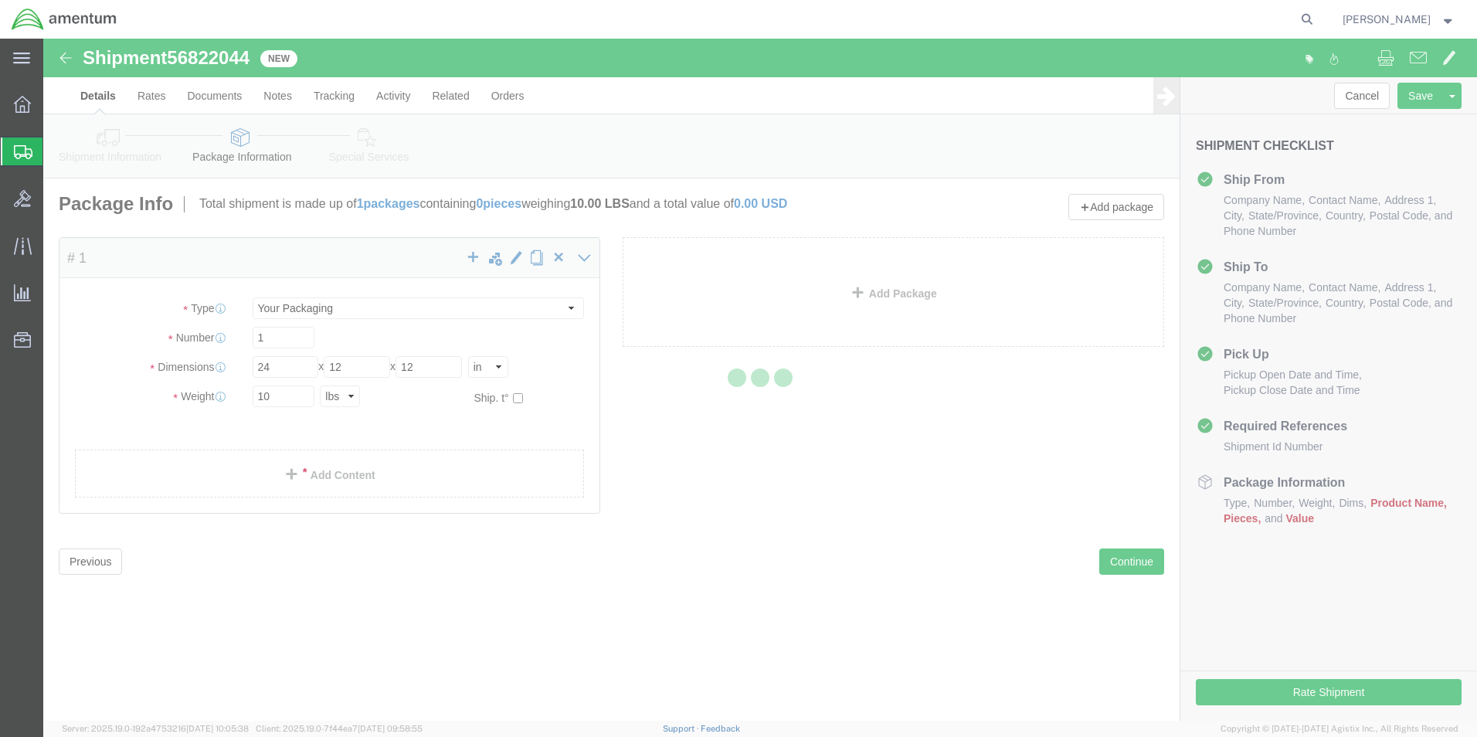
select select
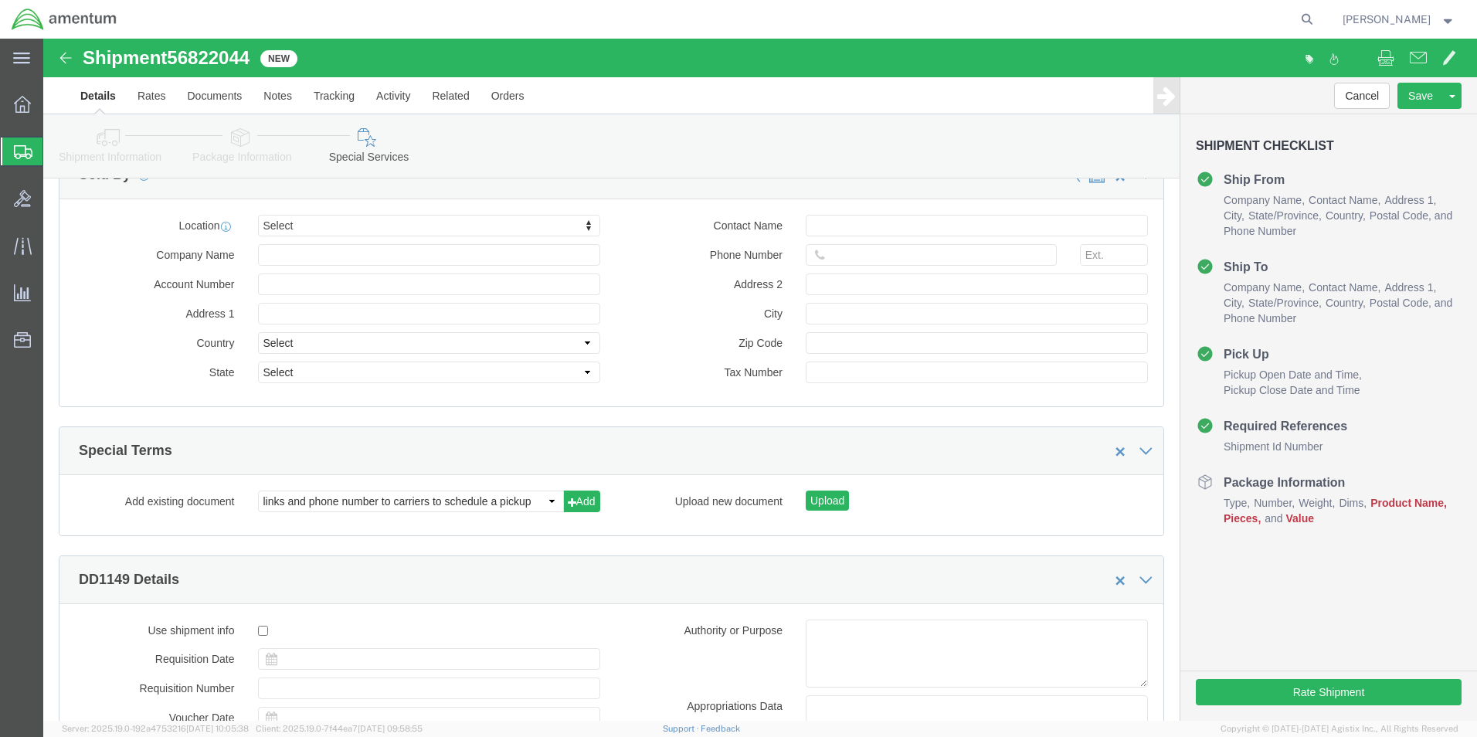
scroll to position [1797, 0]
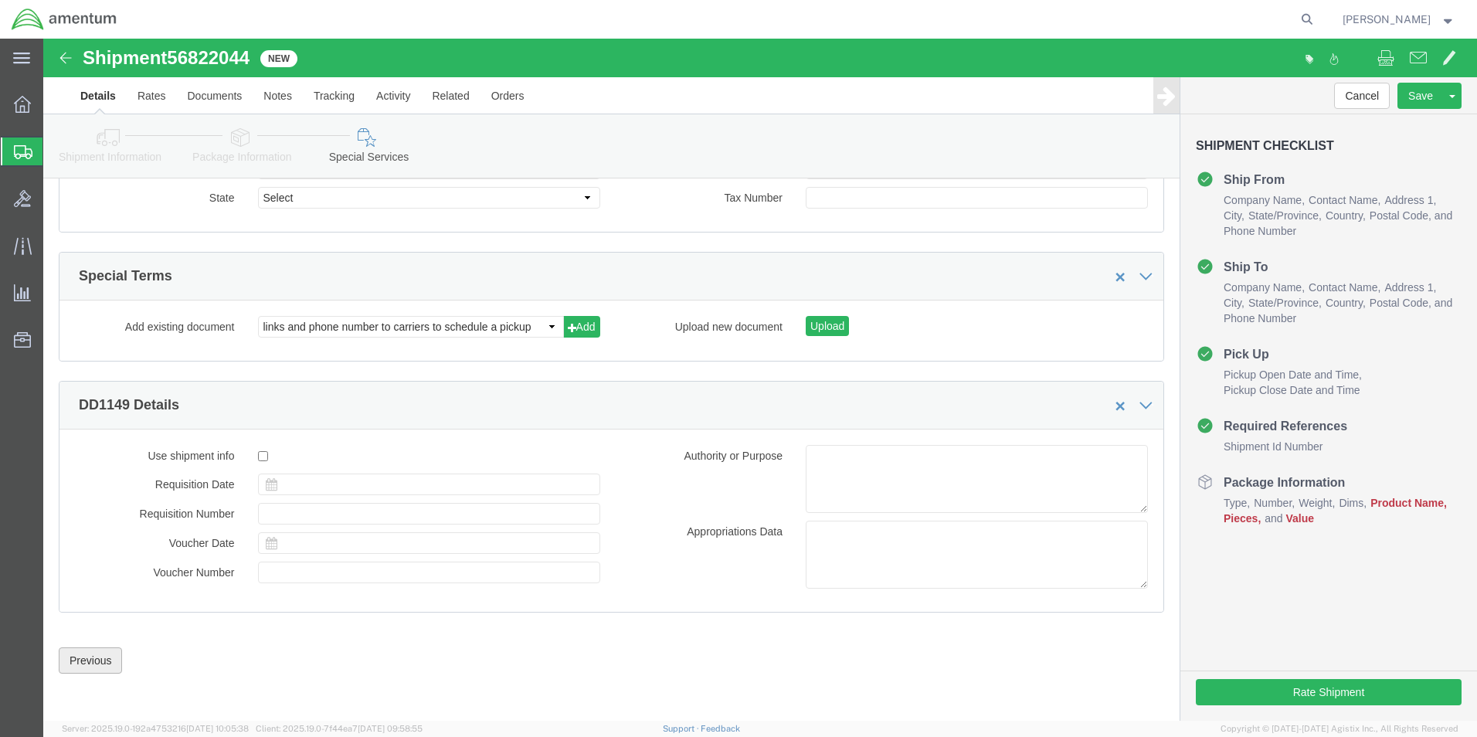
drag, startPoint x: 35, startPoint y: 631, endPoint x: 70, endPoint y: 612, distance: 40.4
click button "Previous"
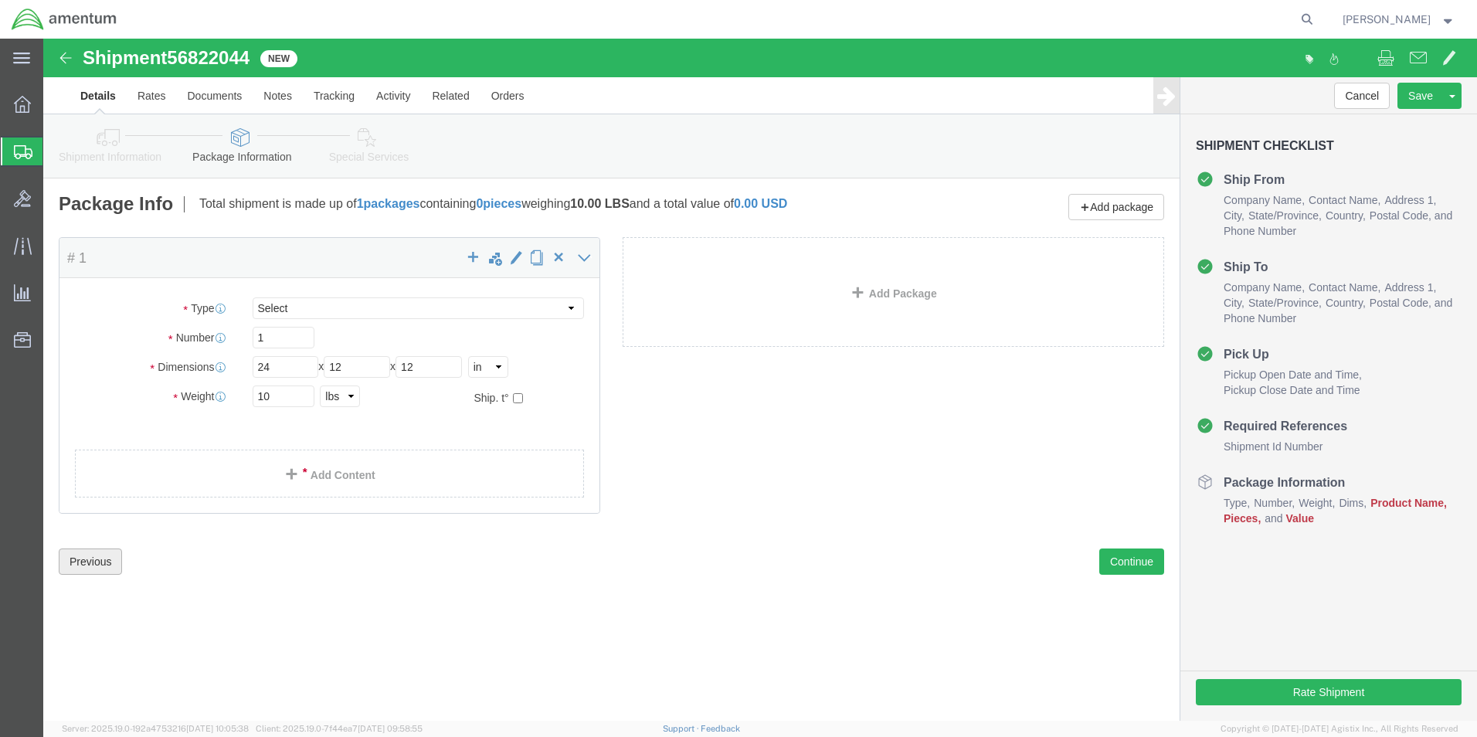
scroll to position [0, 0]
click link "Add Content"
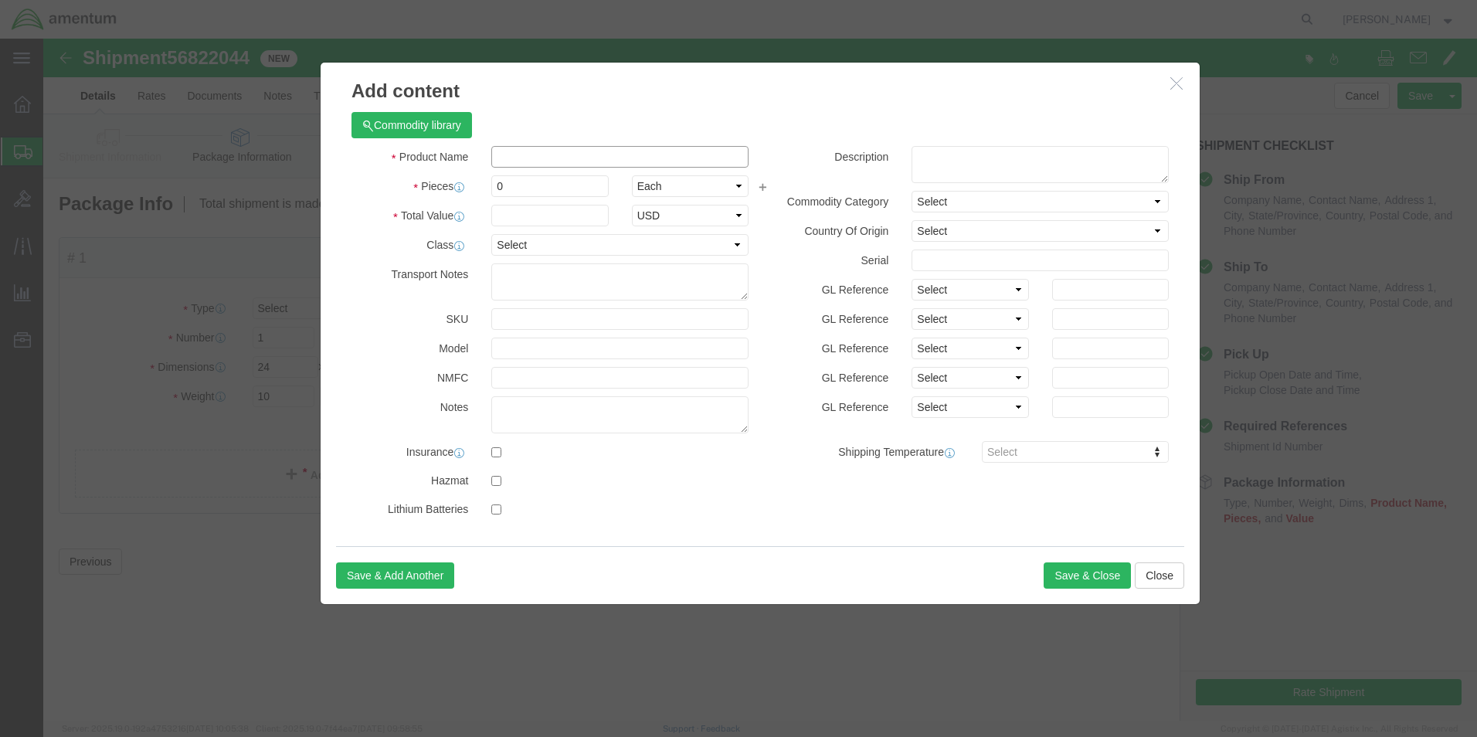
click input "text"
type input "SC8042"
click td "Name: M/R SERVO CONTROL"
select select "USD"
type input "M/R SERVO CONTROL"
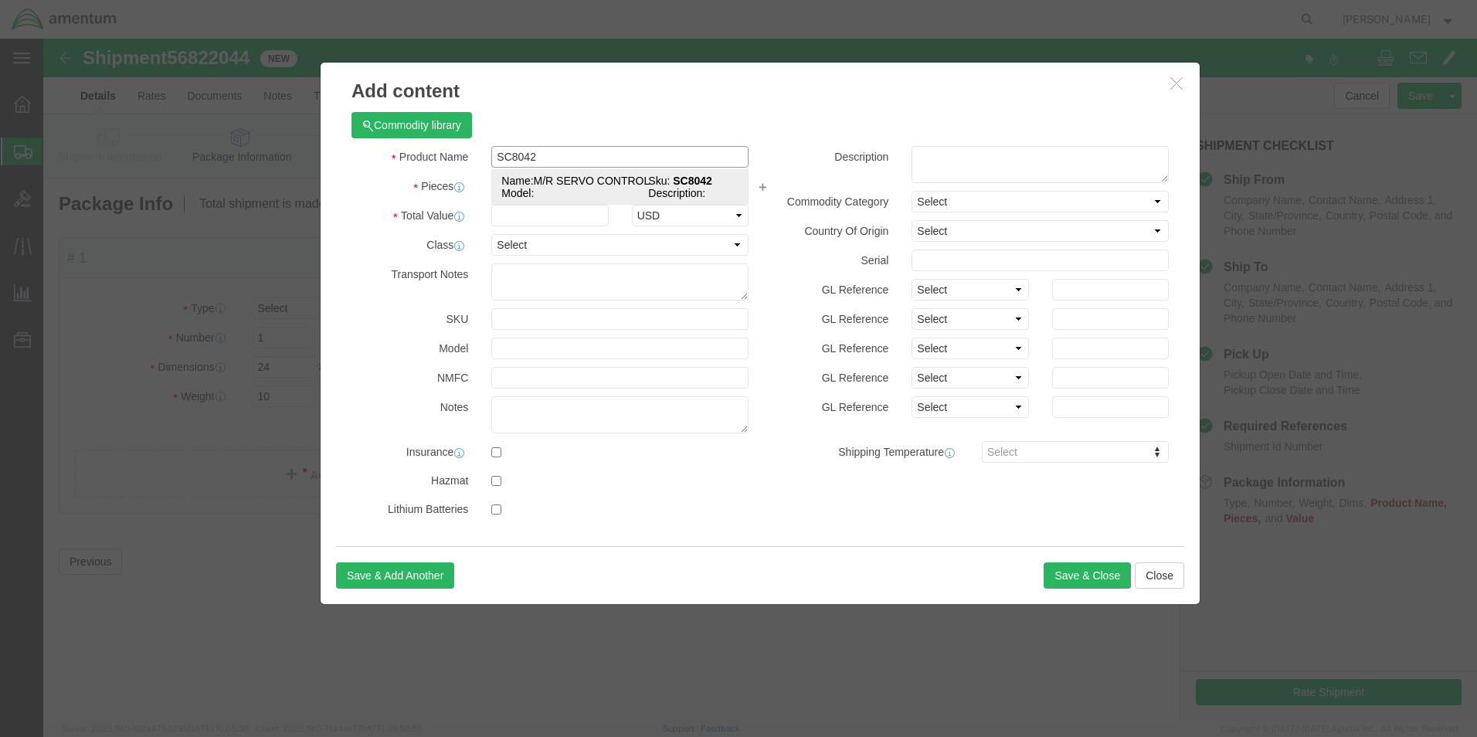
type input "SC8042"
type input "M/R SERVO CONTROL"
click input "text"
type input "1"
click input "text"
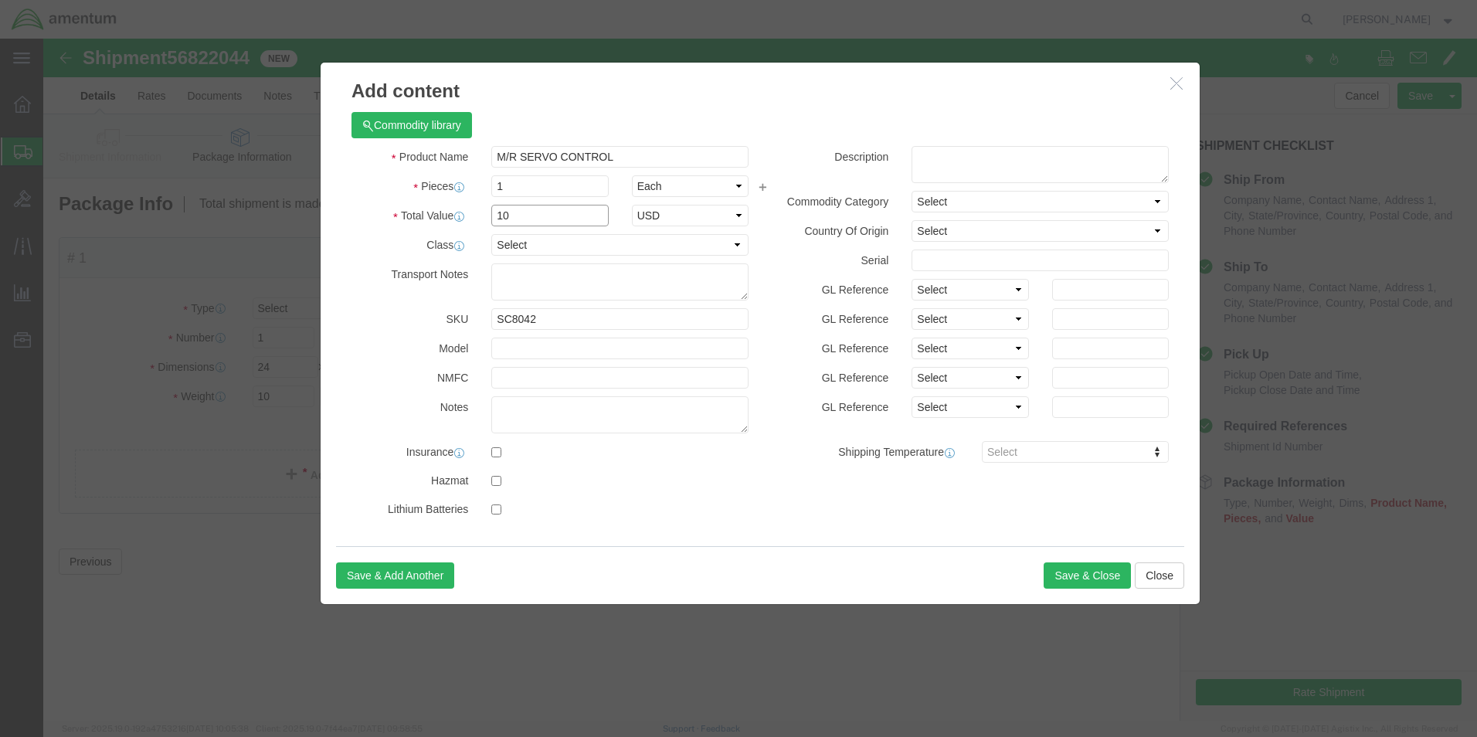
type input "1"
type input "2000"
click label "Description"
click button "Save & Close"
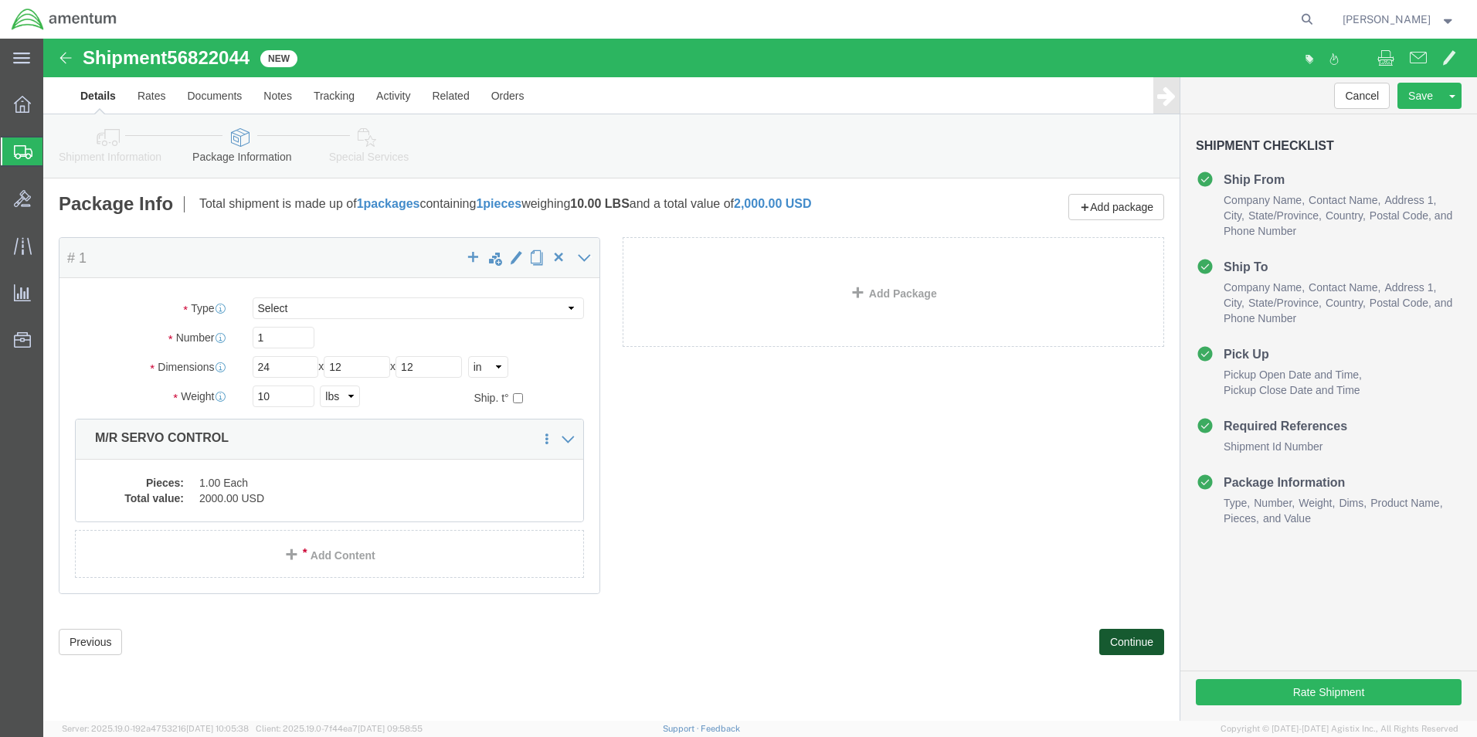
click button "Continue"
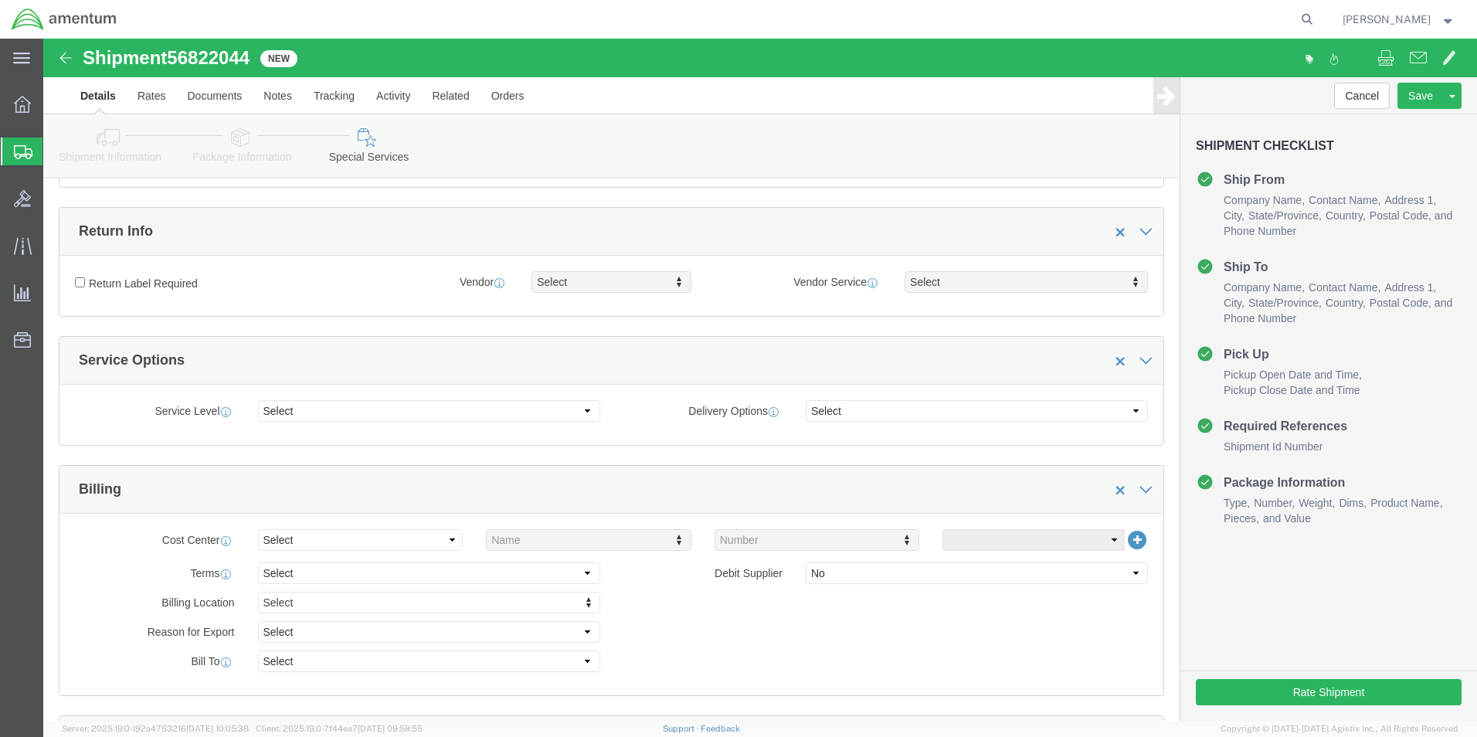
scroll to position [541, 0]
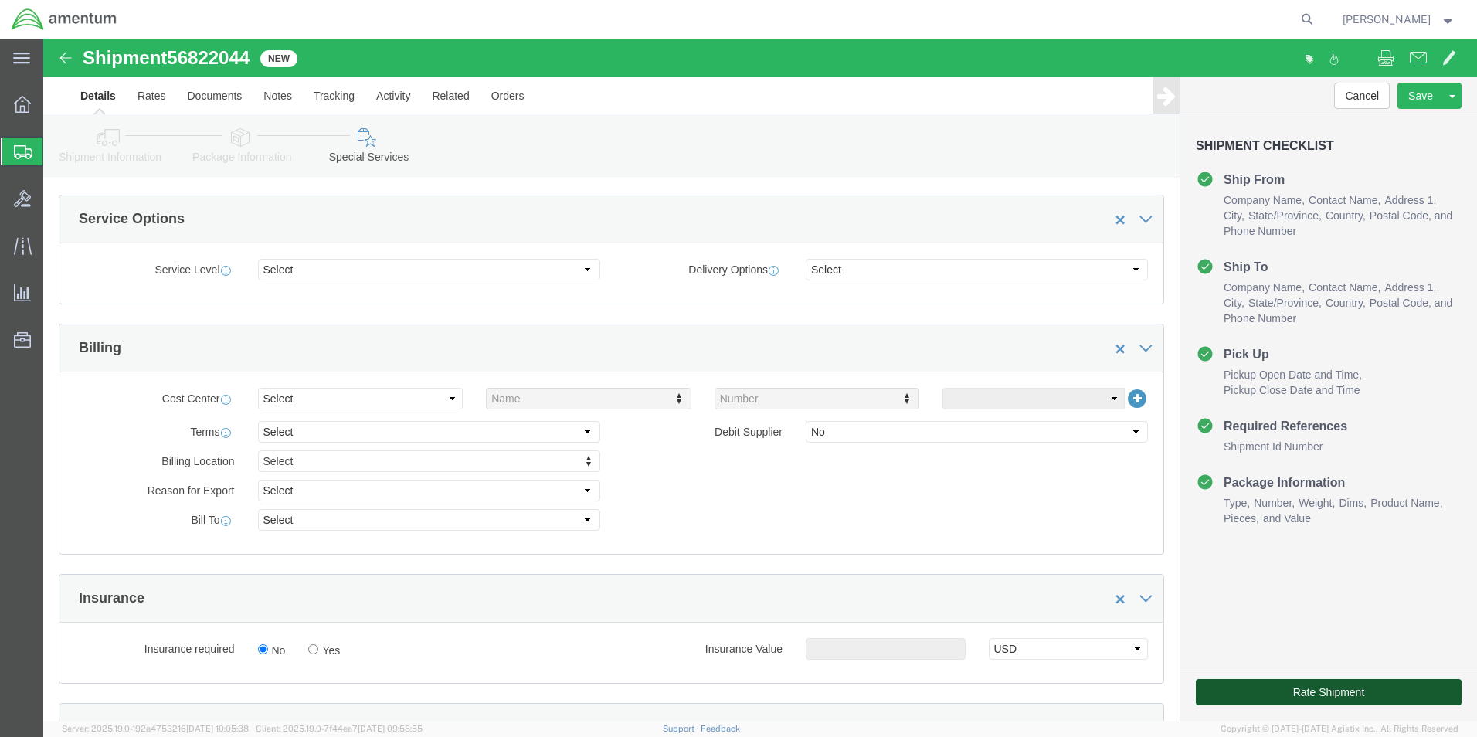
click button "Rate Shipment"
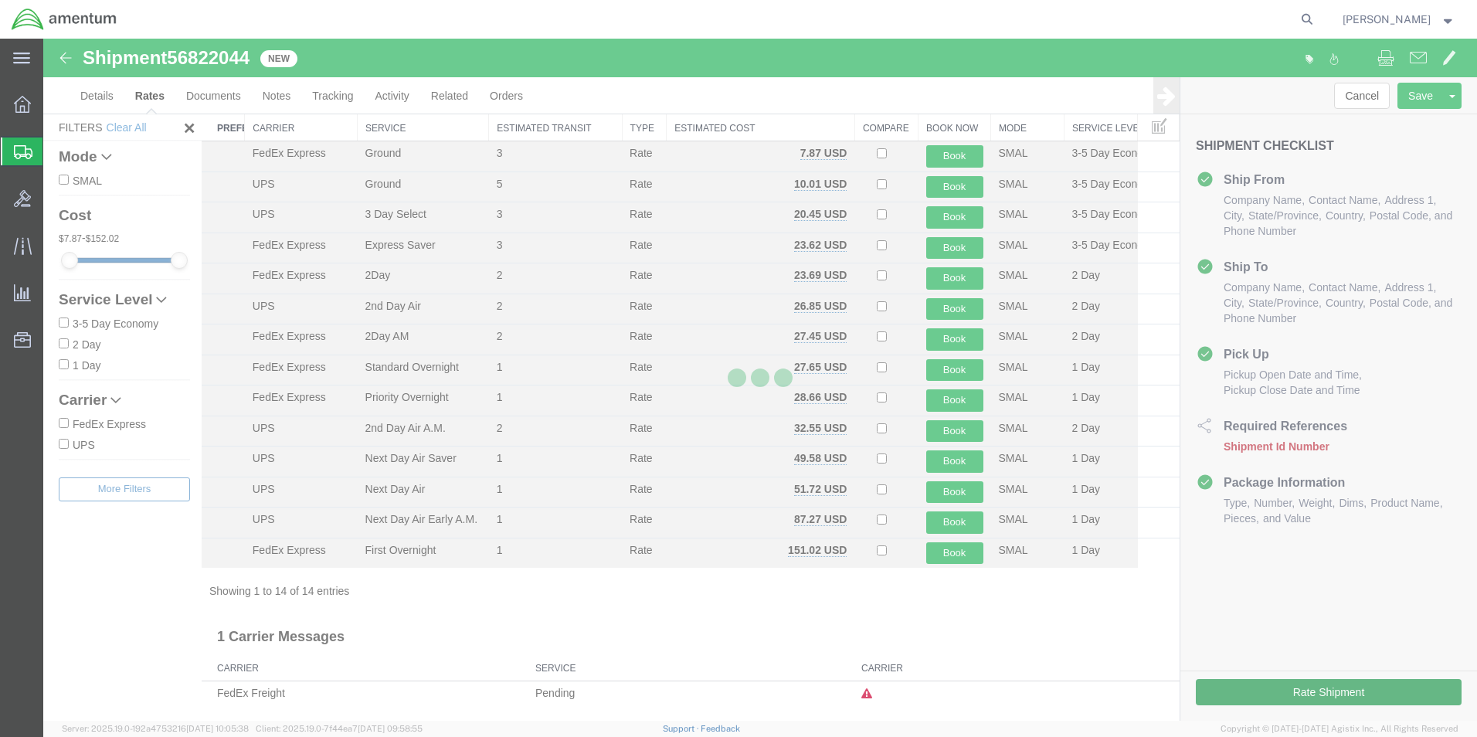
scroll to position [33, 0]
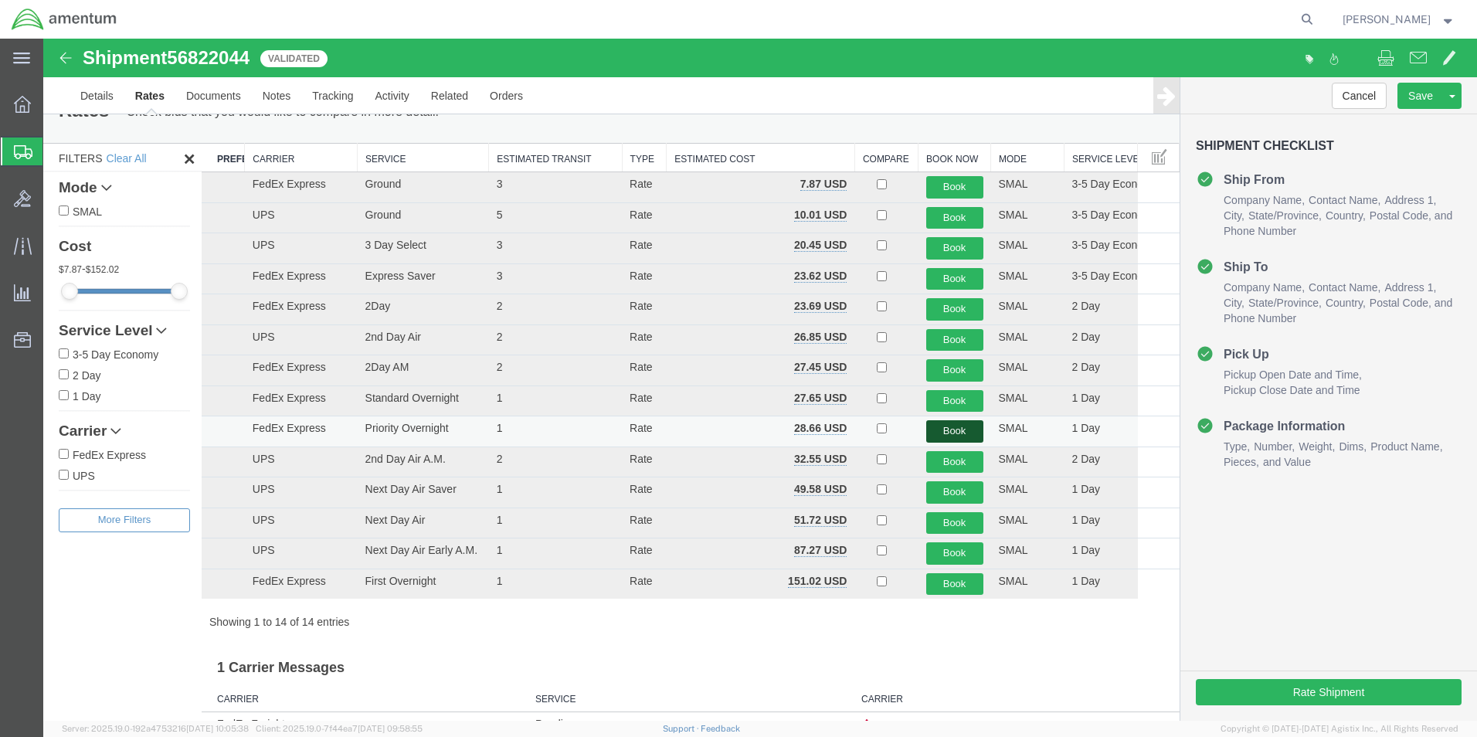
click at [951, 423] on button "Book" at bounding box center [954, 431] width 57 height 22
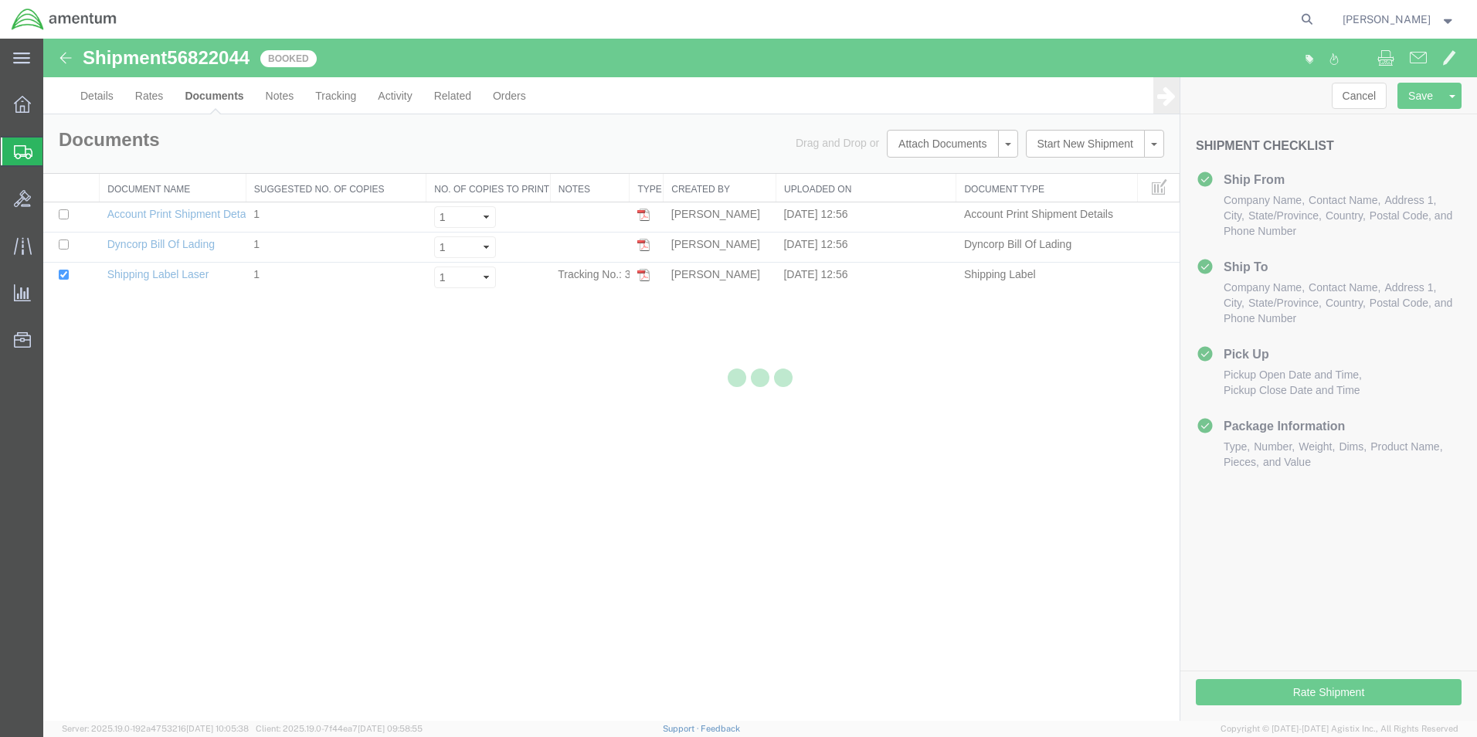
scroll to position [0, 0]
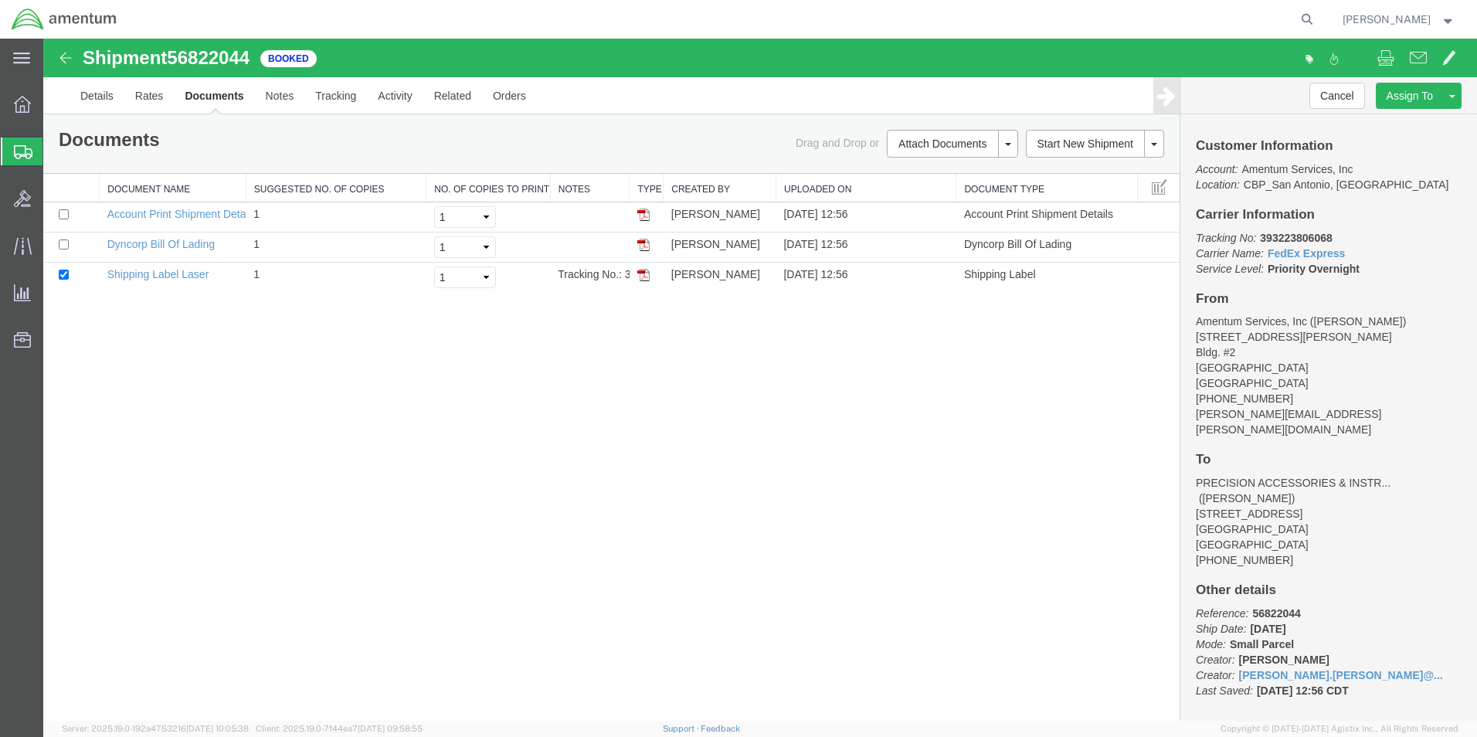
drag, startPoint x: 647, startPoint y: 278, endPoint x: 623, endPoint y: 297, distance: 30.9
click at [647, 278] on img at bounding box center [643, 275] width 12 height 12
click at [95, 96] on link "Details" at bounding box center [97, 95] width 55 height 37
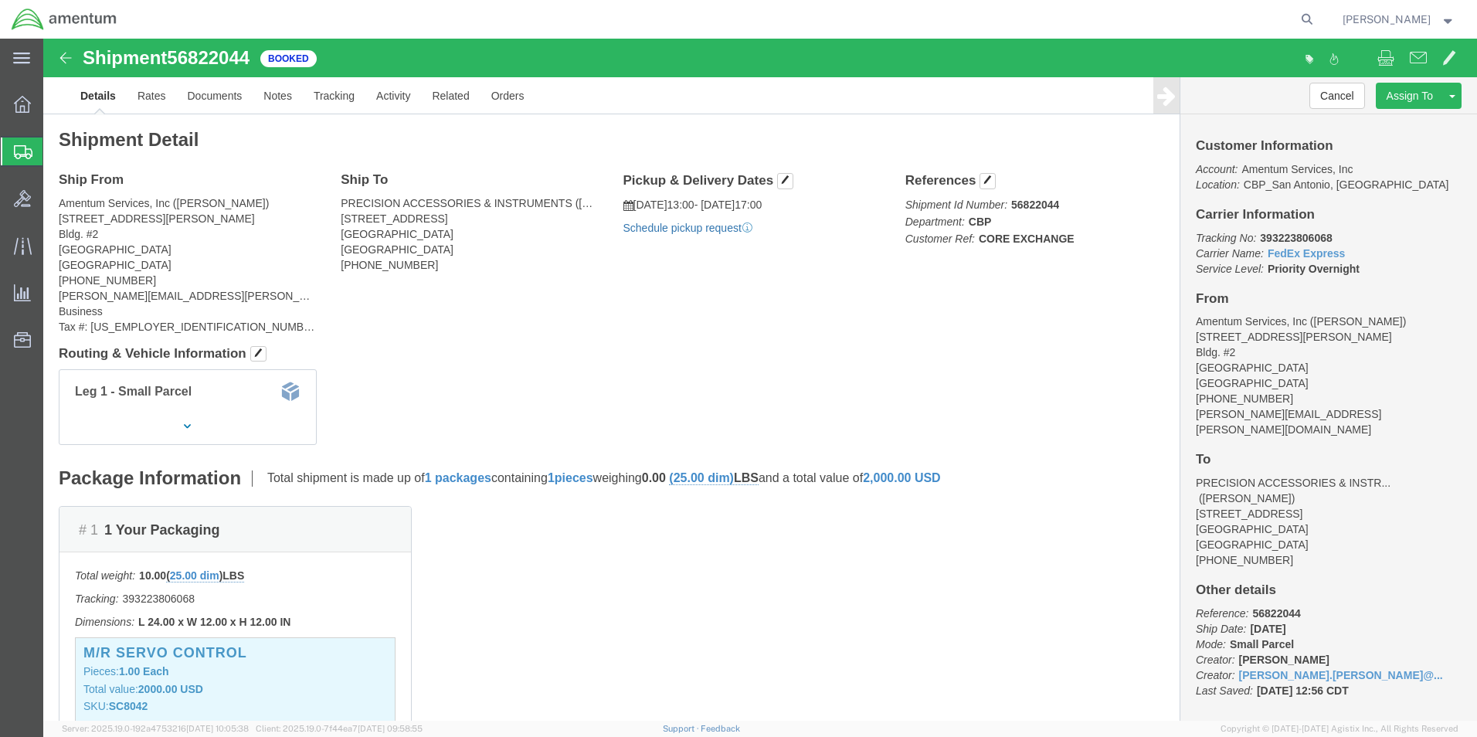
click link "Schedule pickup request"
